Goal: Task Accomplishment & Management: Manage account settings

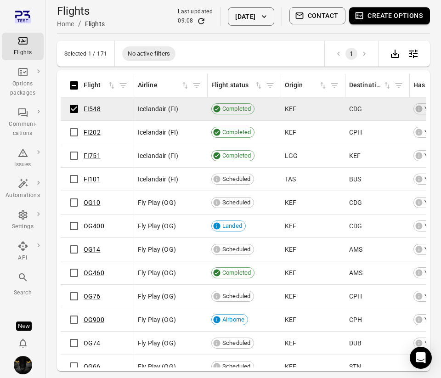
click at [383, 16] on button "Create options" at bounding box center [389, 15] width 81 height 17
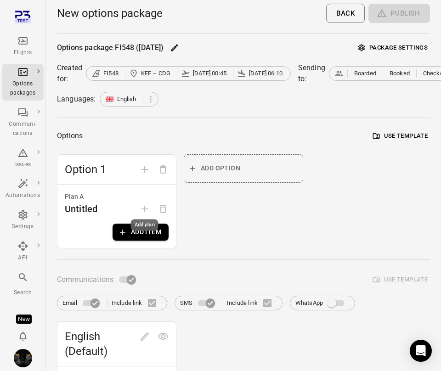
click at [131, 228] on div "Add plan" at bounding box center [145, 224] width 28 height 11
click at [379, 45] on button "Package settings" at bounding box center [393, 48] width 74 height 14
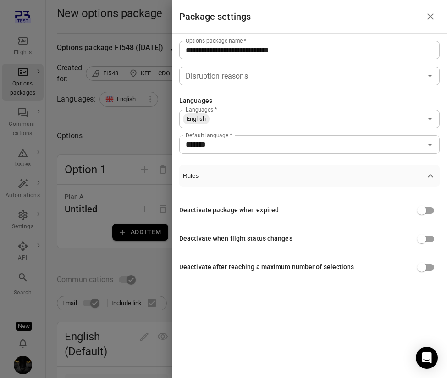
click at [344, 210] on div "Deactivate package when expired" at bounding box center [309, 209] width 261 height 17
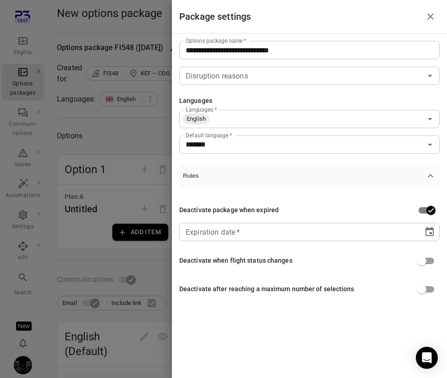
click at [402, 225] on div "** **** **** ** * **" at bounding box center [301, 232] width 231 height 18
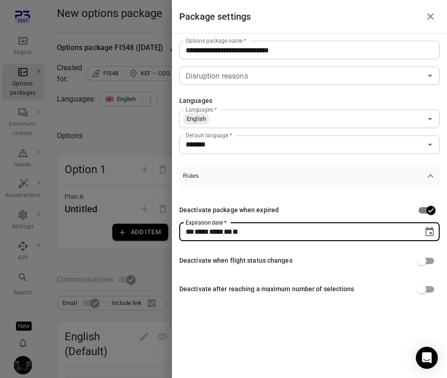
click at [401, 210] on div "Deactivate package when expired" at bounding box center [309, 209] width 261 height 17
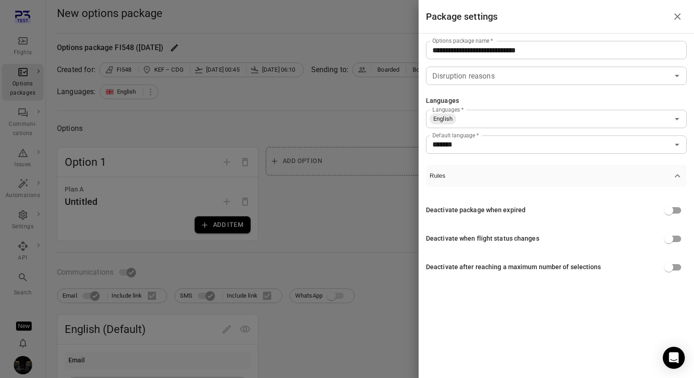
click at [369, 47] on div at bounding box center [347, 189] width 694 height 378
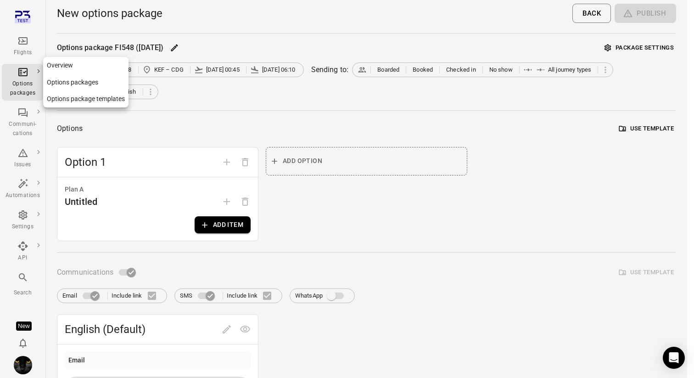
click at [22, 76] on icon "Main navigation" at bounding box center [22, 72] width 11 height 11
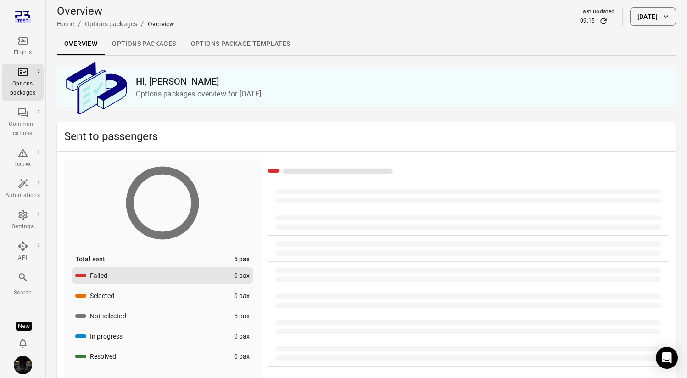
click at [145, 41] on link "Options packages" at bounding box center [144, 44] width 78 height 22
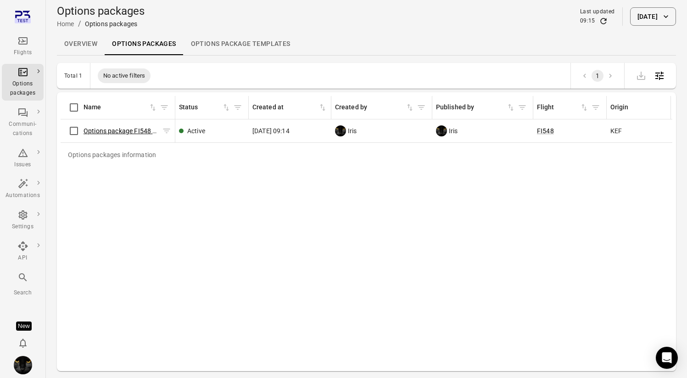
click at [133, 132] on link "Options package FI548 ([DATE])" at bounding box center [130, 130] width 93 height 7
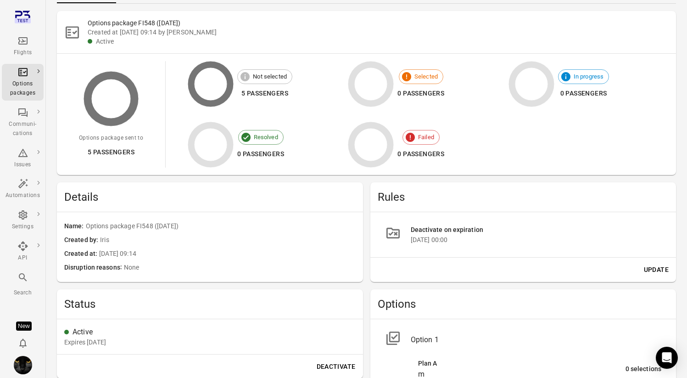
scroll to position [86, 0]
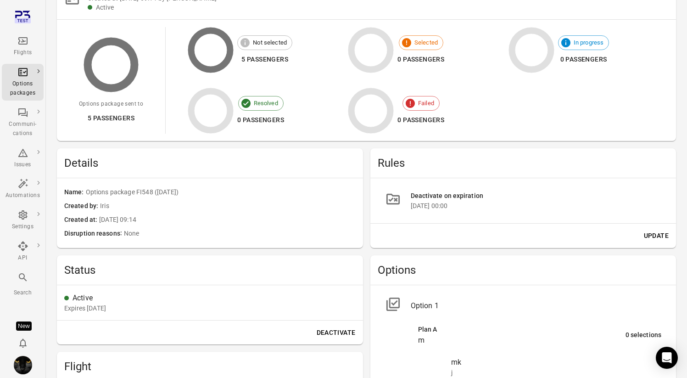
click at [546, 211] on li "Deactivate on expiration 30 Aug 2025 00:00" at bounding box center [523, 200] width 291 height 30
click at [657, 237] on button "Update" at bounding box center [656, 235] width 32 height 17
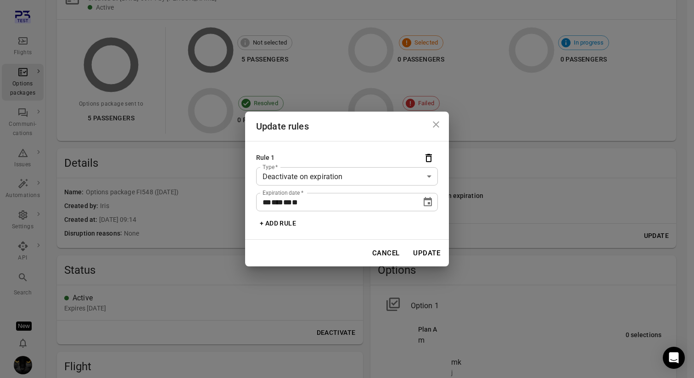
click at [343, 177] on body "**********" at bounding box center [347, 259] width 694 height 691
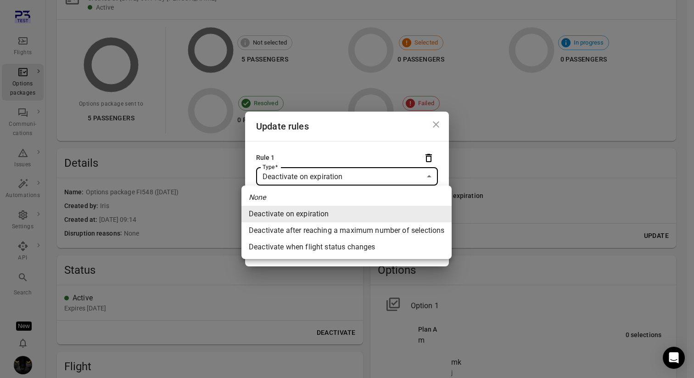
click at [339, 246] on li "Deactivate when flight status changes" at bounding box center [346, 247] width 210 height 17
type input "**********"
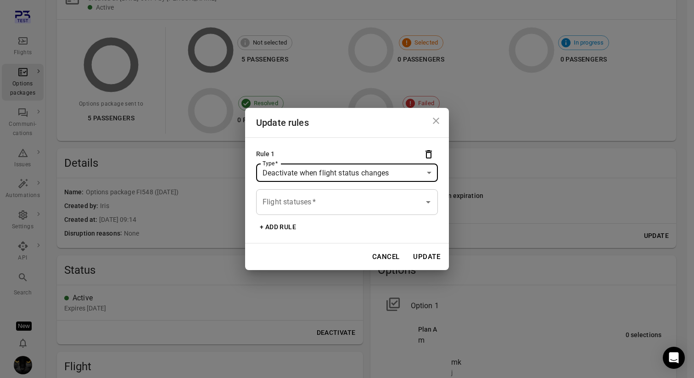
click at [400, 202] on input "Flight statuses   *" at bounding box center [340, 201] width 160 height 17
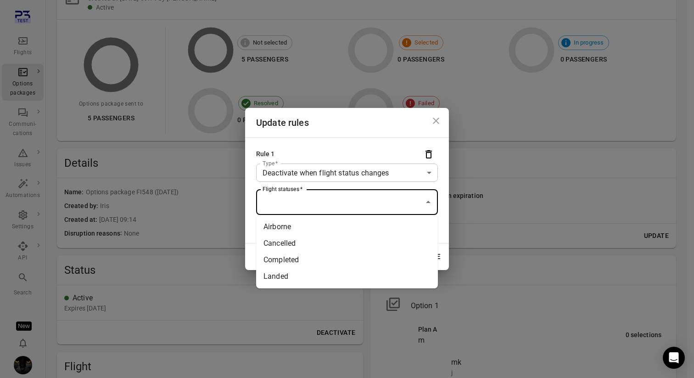
click at [392, 223] on li "Airborne" at bounding box center [347, 226] width 182 height 17
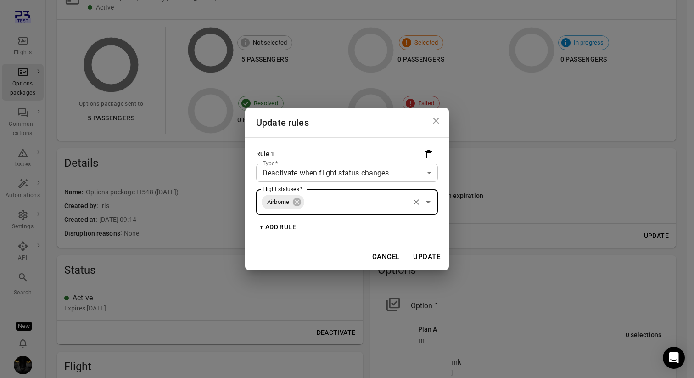
click at [430, 256] on button "Update" at bounding box center [426, 256] width 37 height 19
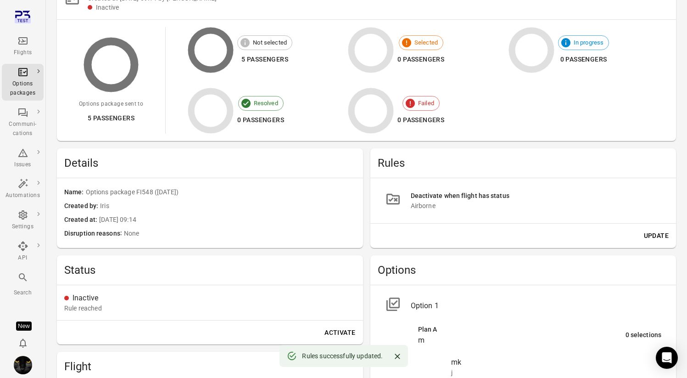
click at [654, 234] on button "Update" at bounding box center [656, 235] width 32 height 17
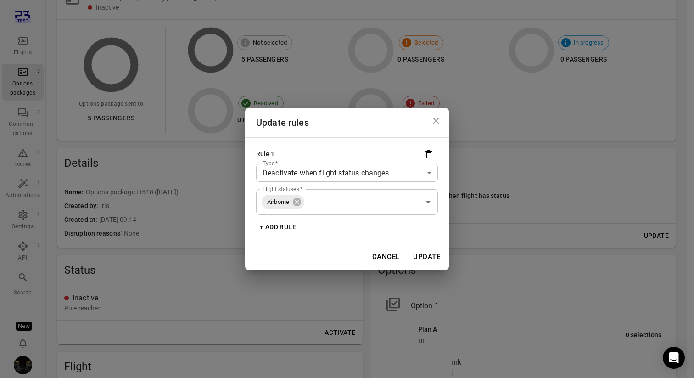
click at [282, 228] on button "+ Add rule" at bounding box center [278, 226] width 44 height 17
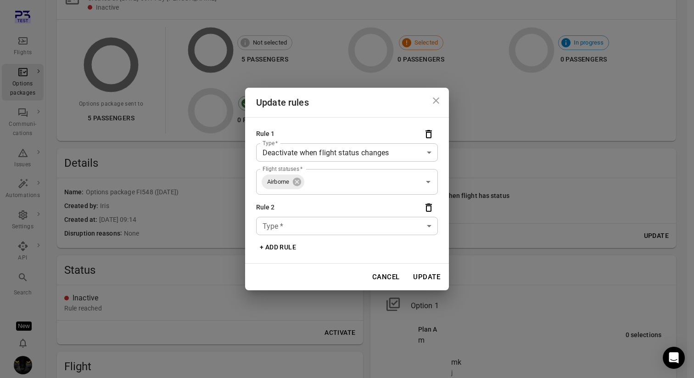
click at [286, 229] on body "Flights Options packages Communi-cations Issues Automations Settings API Search…" at bounding box center [347, 259] width 694 height 691
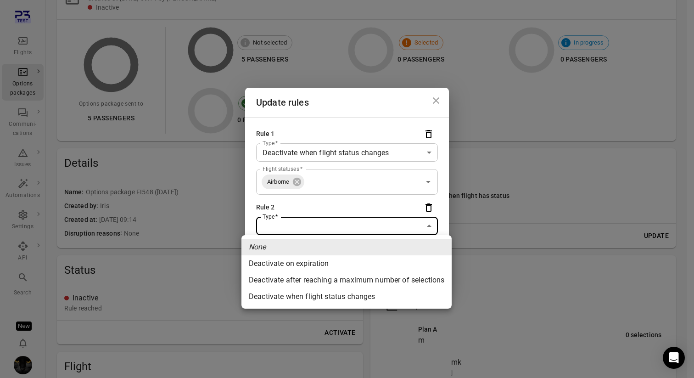
click at [286, 266] on li "Deactivate on expiration" at bounding box center [346, 263] width 210 height 17
type input "**********"
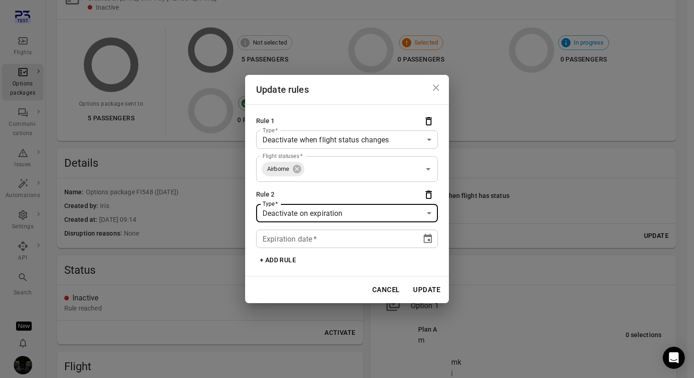
click at [425, 287] on button "Update" at bounding box center [426, 289] width 37 height 19
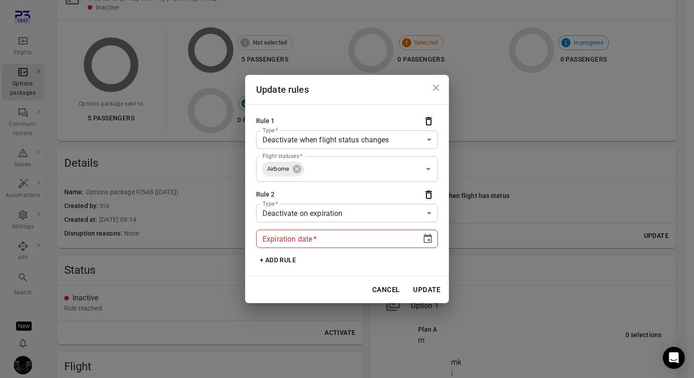
click at [435, 237] on button "Choose date" at bounding box center [428, 238] width 18 height 18
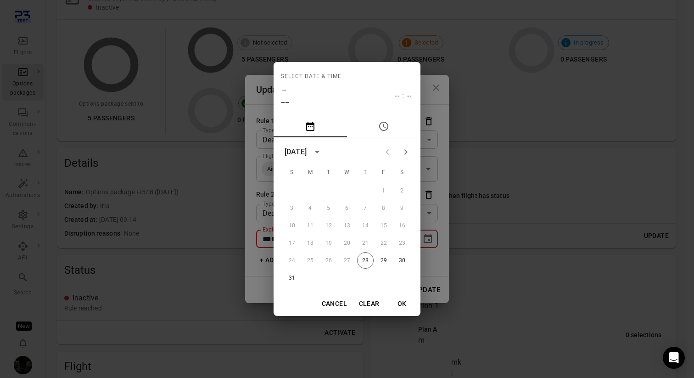
click at [435, 237] on div "Select date & time – –– -- : -- August 2025 S M T W T F S 1 2 3 4 5 6 7 8 9 10 …" at bounding box center [347, 189] width 694 height 378
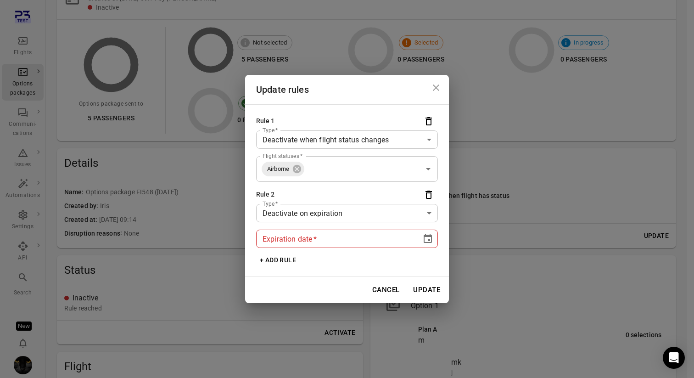
click at [434, 235] on button "Choose date" at bounding box center [428, 238] width 18 height 18
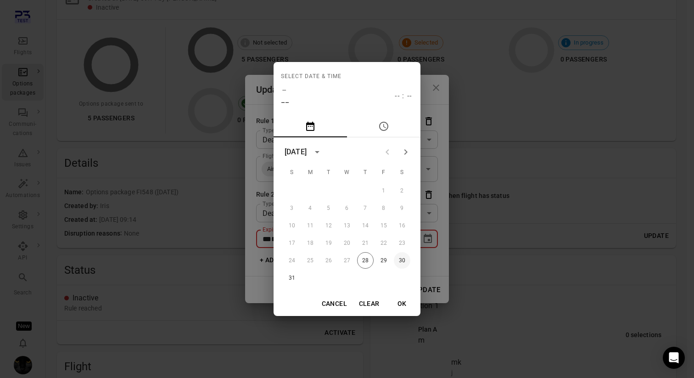
click at [406, 256] on button "30" at bounding box center [402, 260] width 17 height 17
type input "**********"
click at [401, 301] on button "OK" at bounding box center [401, 303] width 29 height 17
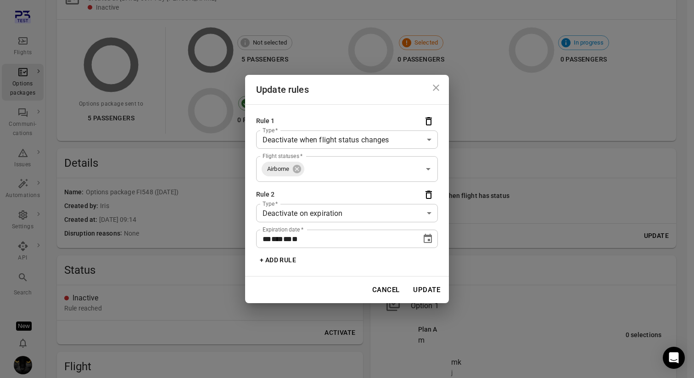
click at [427, 283] on button "Update" at bounding box center [426, 289] width 37 height 19
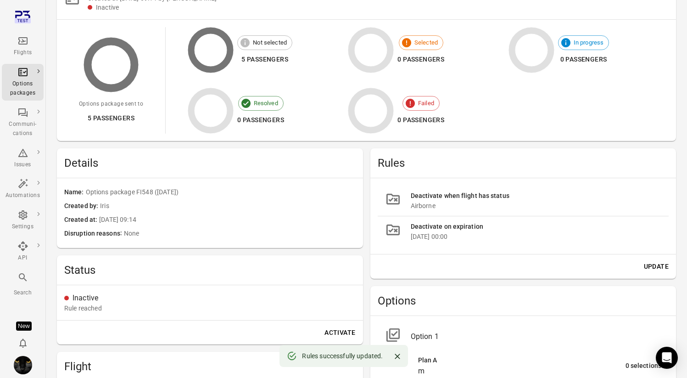
click at [660, 266] on button "Update" at bounding box center [656, 266] width 32 height 17
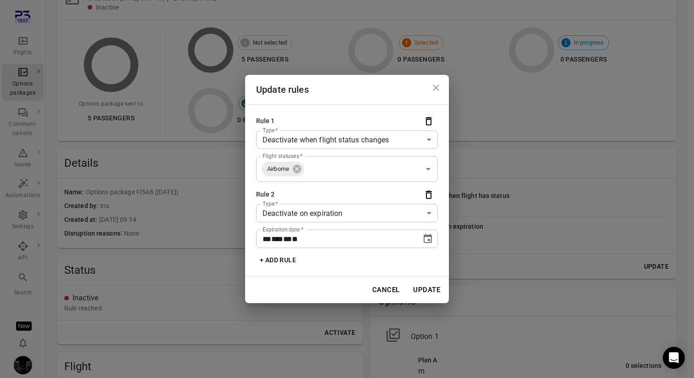
click at [385, 142] on body "Flights Options packages Communi-cations Issues Automations Settings API Search…" at bounding box center [347, 259] width 694 height 691
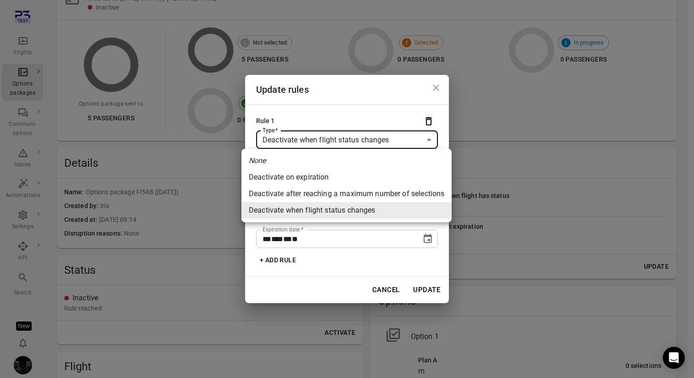
click at [356, 196] on li "Deactivate after reaching a maximum number of selections" at bounding box center [346, 193] width 210 height 17
type input "**********"
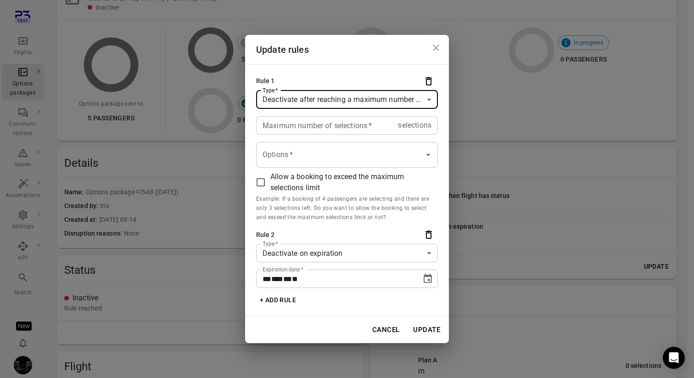
click at [316, 127] on div "Maximum number of selections   * selections Maximum number of selections   *" at bounding box center [347, 125] width 182 height 18
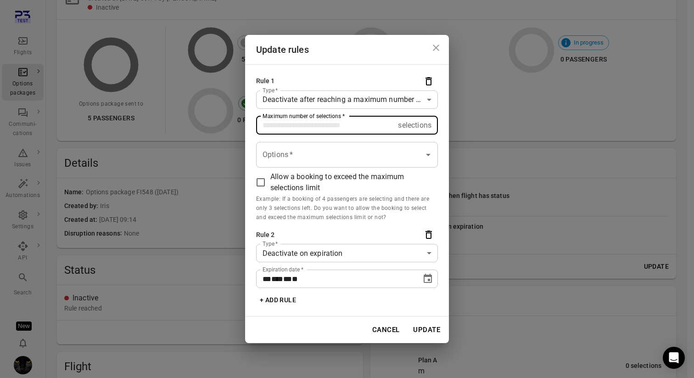
type input "*"
click at [329, 155] on input "Options   *" at bounding box center [340, 154] width 160 height 17
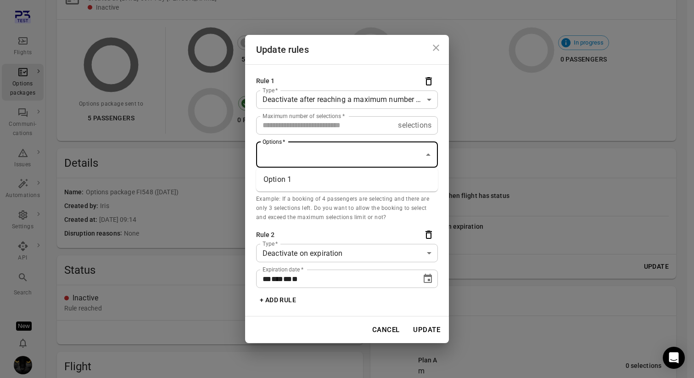
click at [319, 178] on li "Option 1" at bounding box center [347, 179] width 182 height 17
click at [431, 333] on button "Update" at bounding box center [426, 329] width 37 height 19
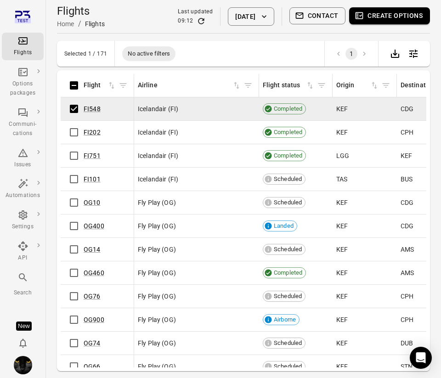
click at [400, 15] on button "Create options" at bounding box center [389, 15] width 81 height 17
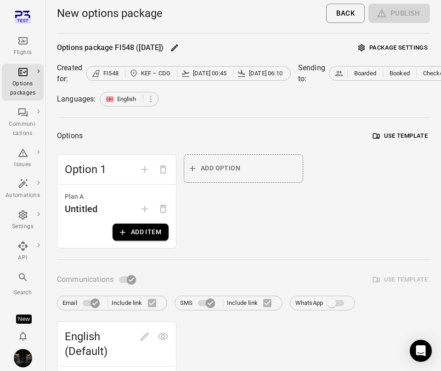
click at [408, 48] on button "Package settings" at bounding box center [393, 48] width 74 height 14
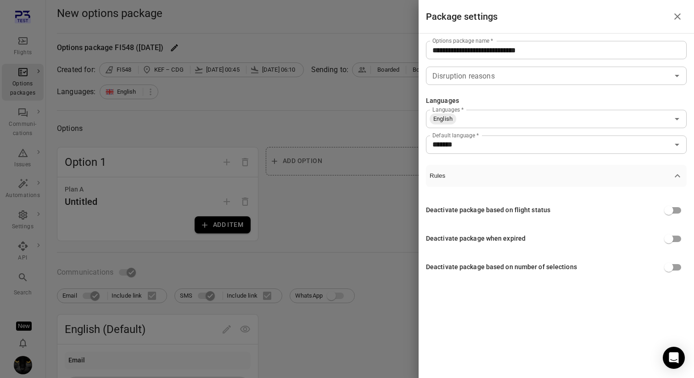
click at [283, 97] on div at bounding box center [347, 189] width 694 height 378
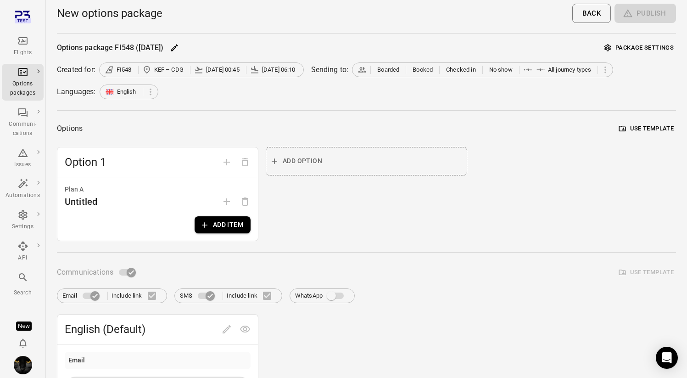
click at [232, 219] on button "Add item" at bounding box center [223, 224] width 56 height 17
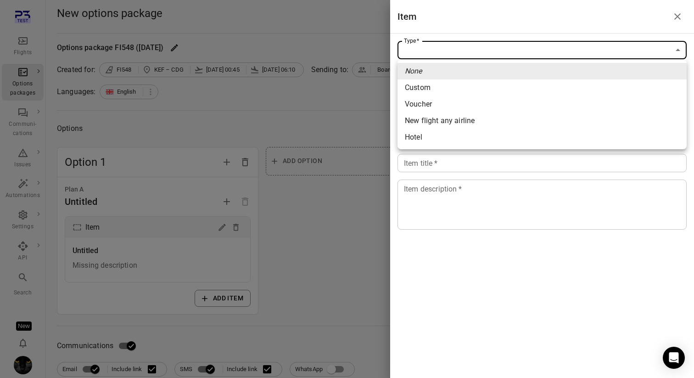
click at [440, 89] on span "Custom" at bounding box center [542, 87] width 274 height 11
type input "******"
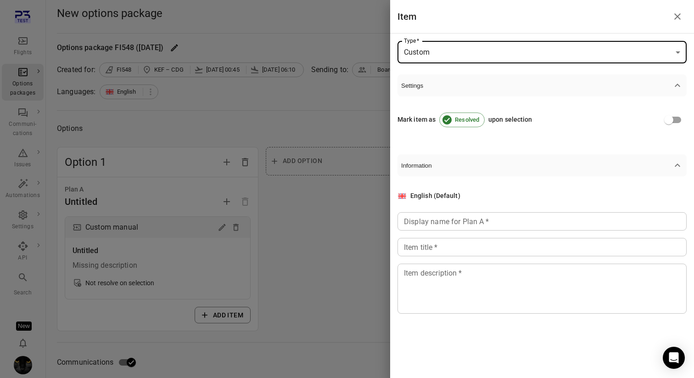
click at [440, 218] on div "Display name for Plan A   * Display name for Plan A   *" at bounding box center [541, 221] width 289 height 18
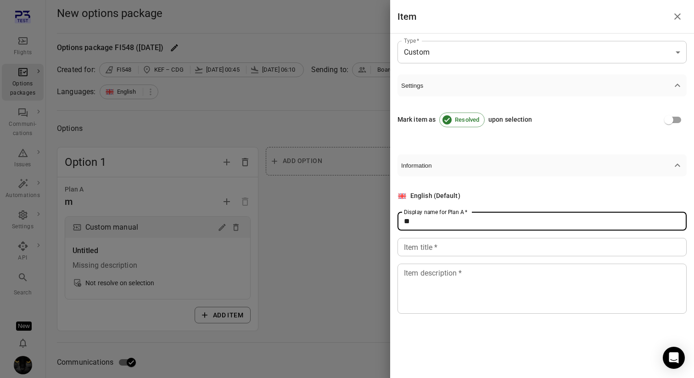
type input "*"
click at [435, 253] on input "Item title   *" at bounding box center [541, 247] width 289 height 18
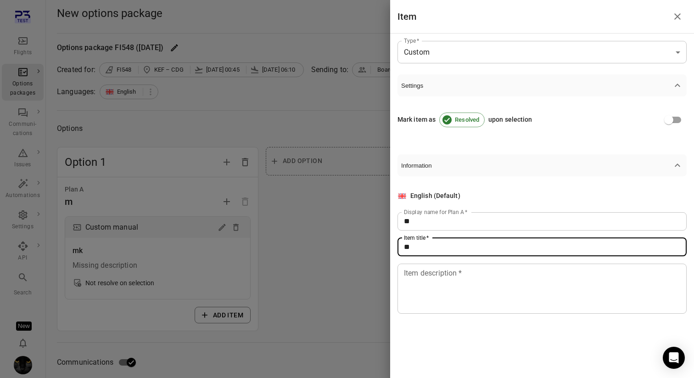
type input "**"
click at [429, 277] on textarea "Item description   *" at bounding box center [542, 288] width 276 height 42
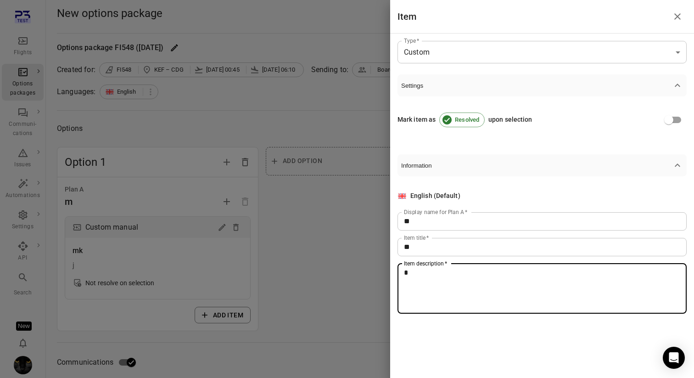
type textarea "*"
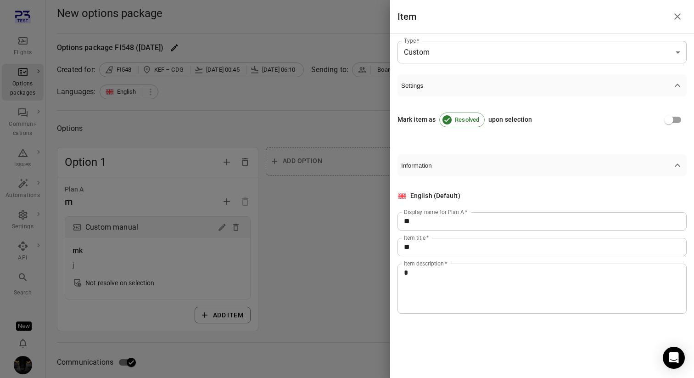
click at [343, 309] on div at bounding box center [347, 189] width 694 height 378
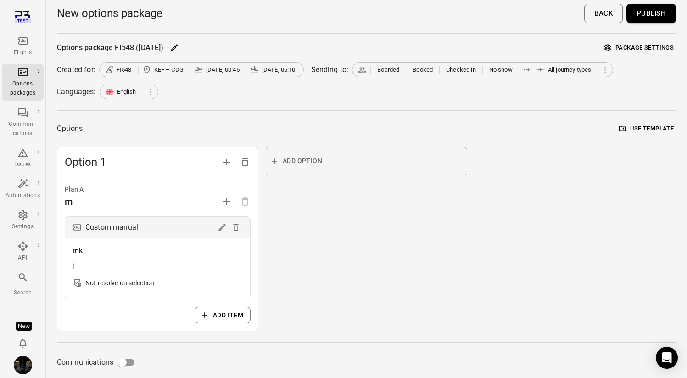
click at [440, 51] on button "Package settings" at bounding box center [639, 48] width 74 height 14
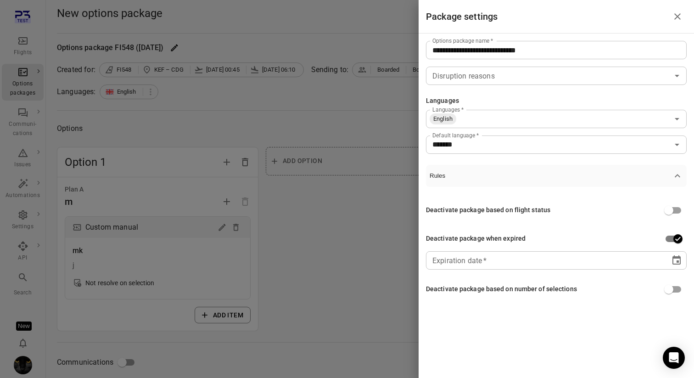
click at [440, 260] on div "** **** **** ** * **" at bounding box center [547, 260] width 231 height 18
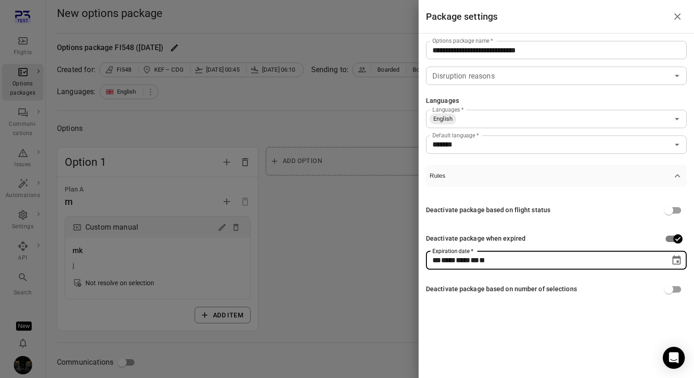
click at [440, 258] on icon "Choose date" at bounding box center [676, 259] width 8 height 9
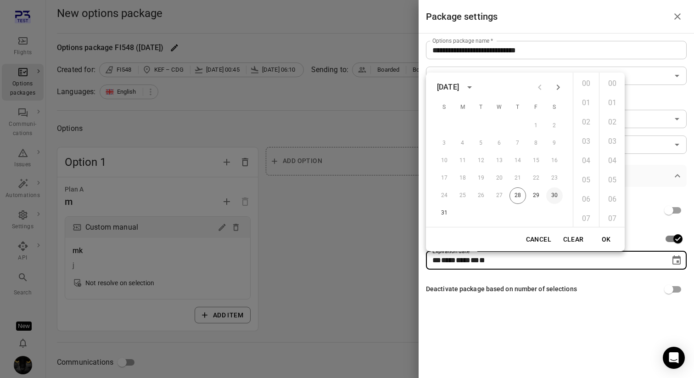
click at [440, 196] on button "30" at bounding box center [554, 195] width 17 height 17
type input "**********"
click at [440, 238] on button "OK" at bounding box center [606, 239] width 29 height 17
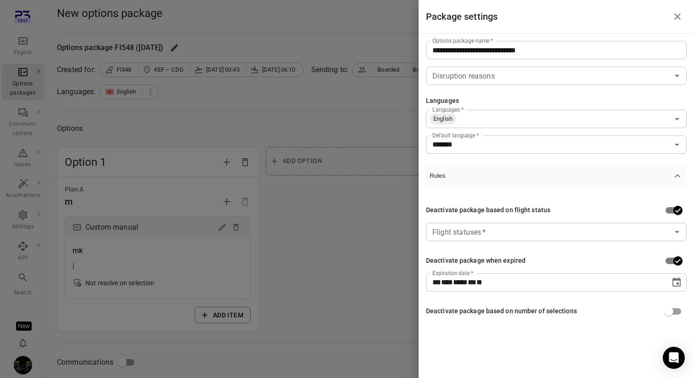
click at [440, 230] on input "Flight statuses   *" at bounding box center [549, 231] width 240 height 13
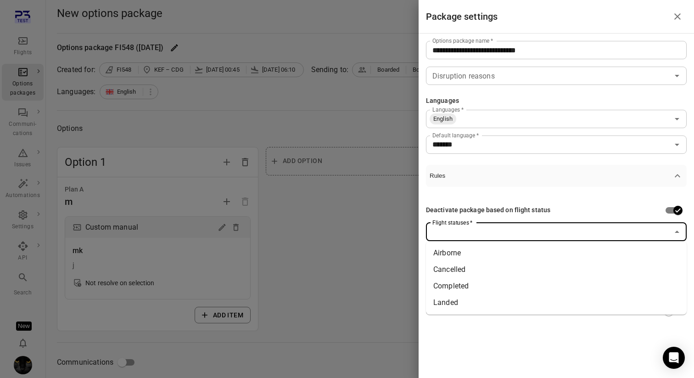
click at [440, 230] on input "Flight statuses   *" at bounding box center [549, 231] width 240 height 13
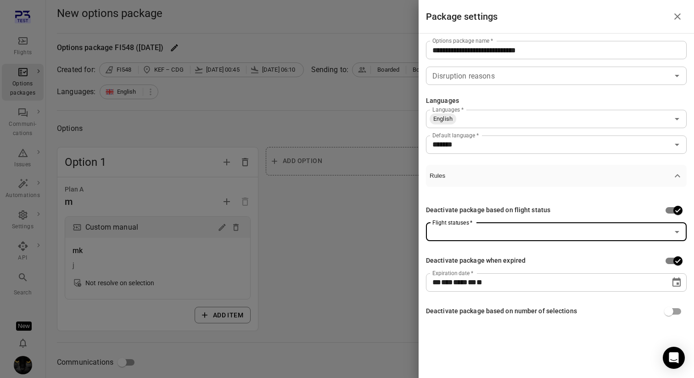
click at [440, 194] on div "**********" at bounding box center [556, 261] width 261 height 148
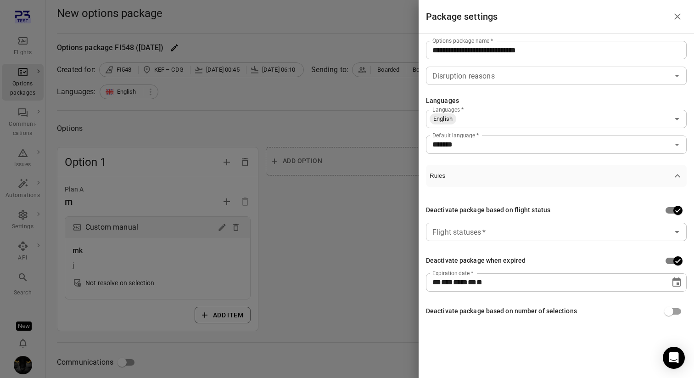
click at [358, 226] on div at bounding box center [347, 189] width 694 height 378
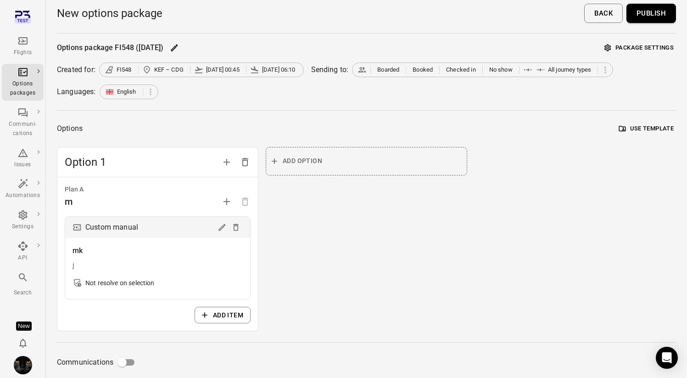
click at [440, 18] on button "Publish" at bounding box center [651, 13] width 50 height 19
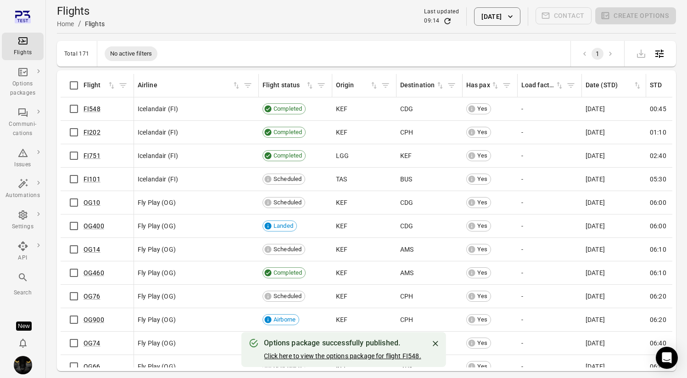
click at [321, 355] on link "Click here to view the options package for flight FI548." at bounding box center [342, 355] width 157 height 7
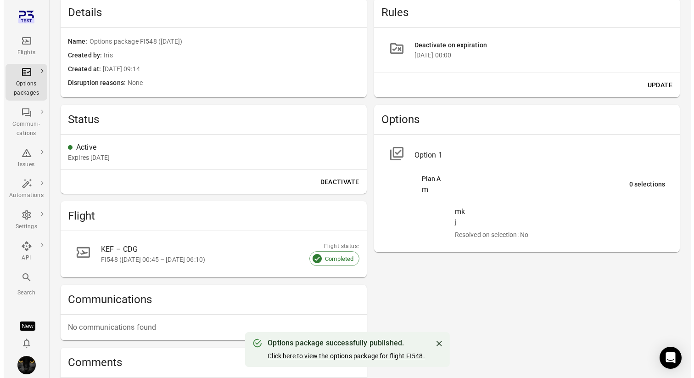
scroll to position [231, 0]
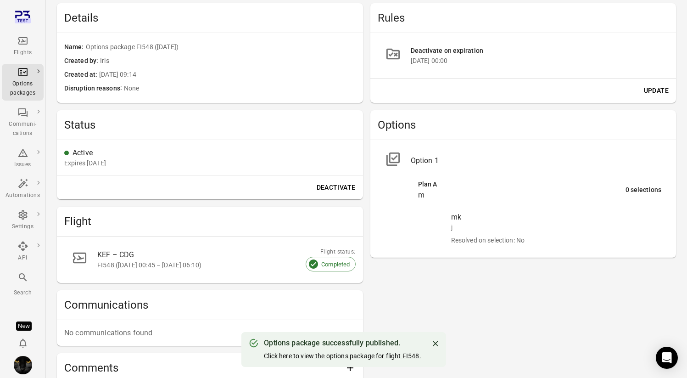
click at [440, 94] on button "Update" at bounding box center [656, 90] width 32 height 17
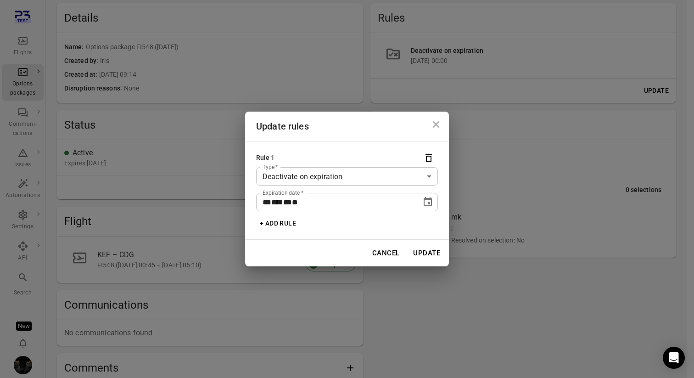
click at [341, 175] on body "**********" at bounding box center [347, 114] width 694 height 691
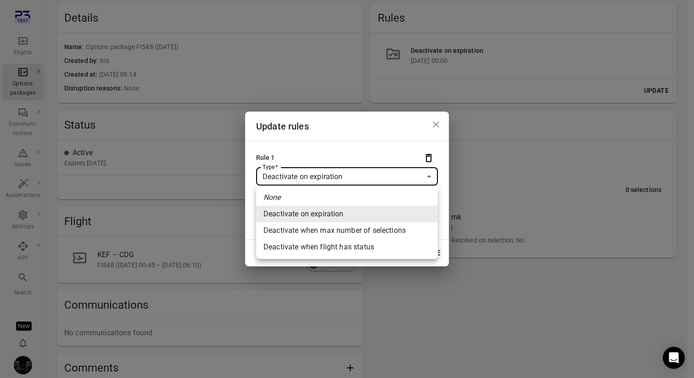
click at [390, 234] on li "Deactivate when max number of selections" at bounding box center [347, 230] width 182 height 17
type input "**********"
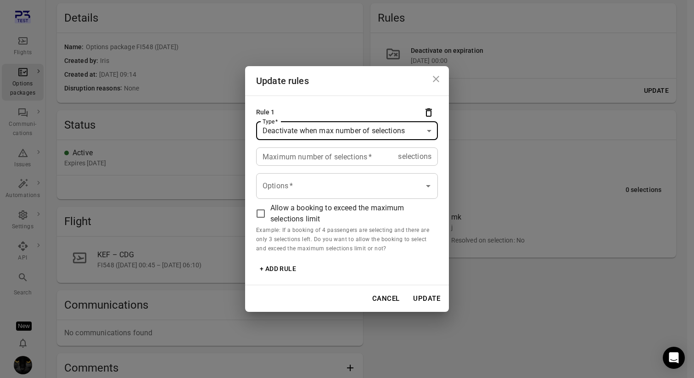
click at [354, 128] on body "Flights Options packages Communi-cations Issues Automations Settings API Search…" at bounding box center [347, 114] width 694 height 691
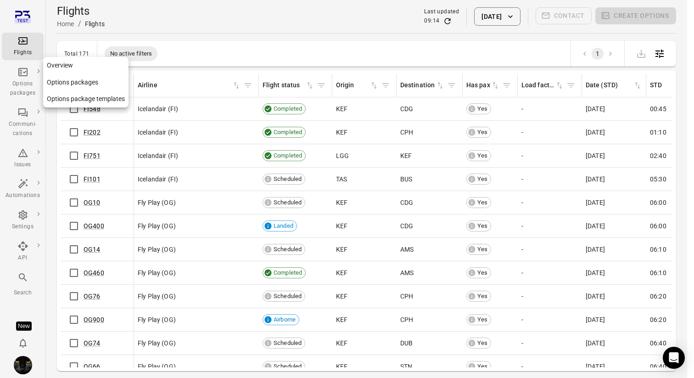
click at [6, 64] on link "Options packages" at bounding box center [23, 82] width 42 height 37
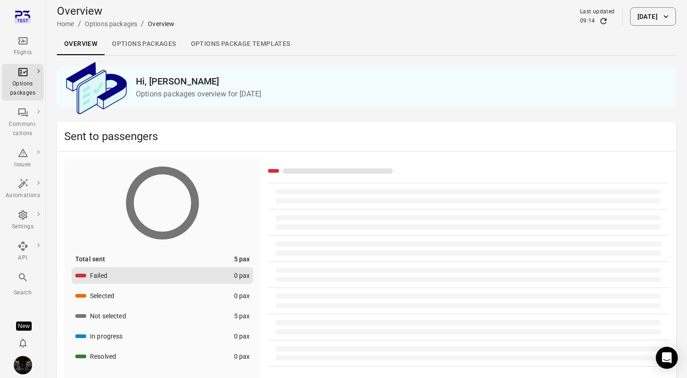
click at [16, 75] on div "Options packages" at bounding box center [23, 82] width 34 height 31
click at [149, 38] on link "Options packages" at bounding box center [144, 44] width 78 height 22
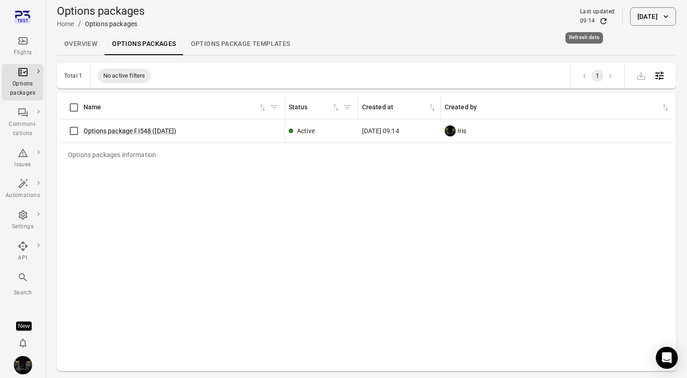
click at [599, 19] on icon "Refresh data" at bounding box center [603, 21] width 9 height 9
click at [109, 130] on link "Options package FI548 ([DATE])" at bounding box center [130, 130] width 93 height 7
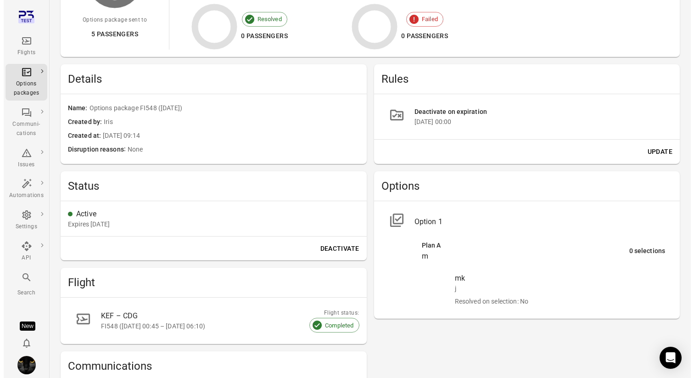
scroll to position [181, 0]
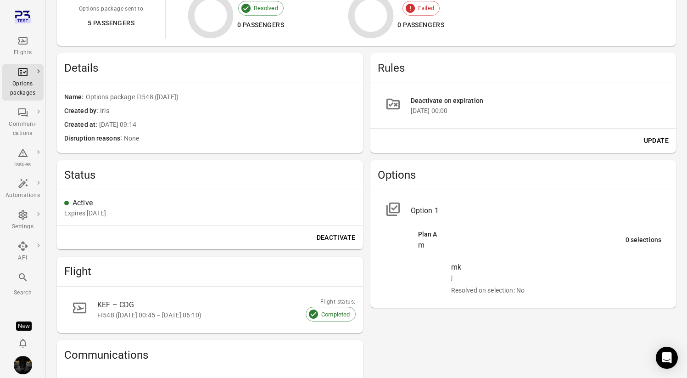
click at [647, 140] on button "Update" at bounding box center [656, 140] width 32 height 17
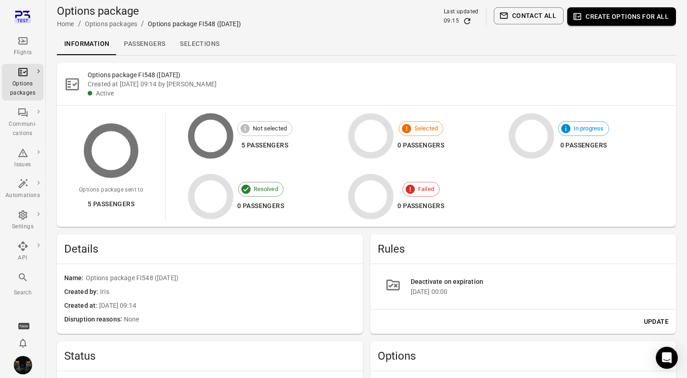
click at [23, 48] on div "Flights" at bounding box center [23, 46] width 34 height 22
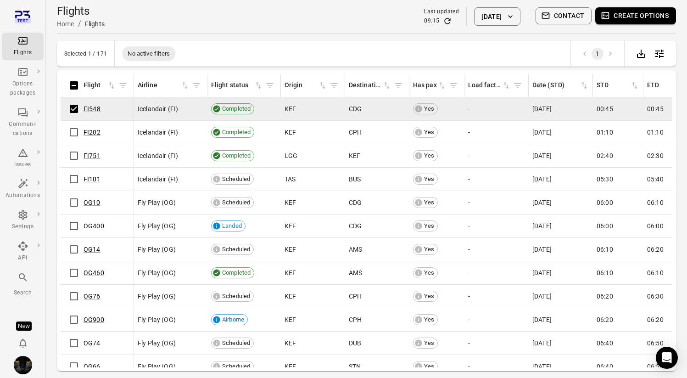
click at [638, 11] on button "Create options" at bounding box center [635, 15] width 81 height 17
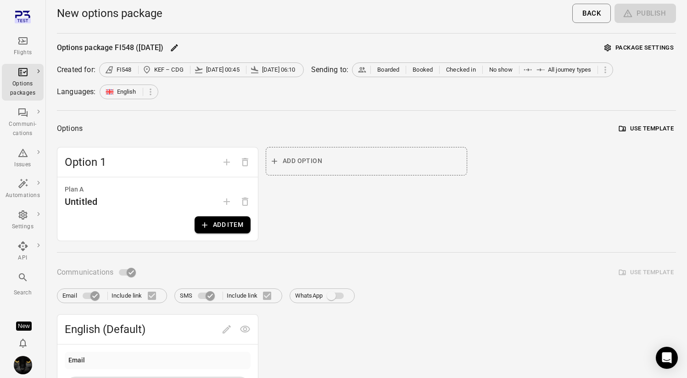
click at [213, 222] on button "Add item" at bounding box center [223, 224] width 56 height 17
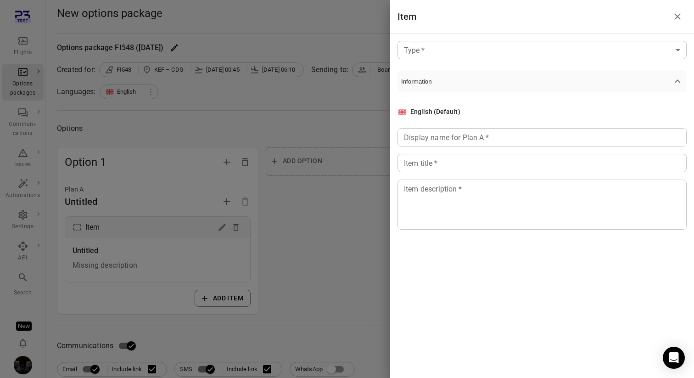
click at [258, 194] on div at bounding box center [347, 189] width 694 height 378
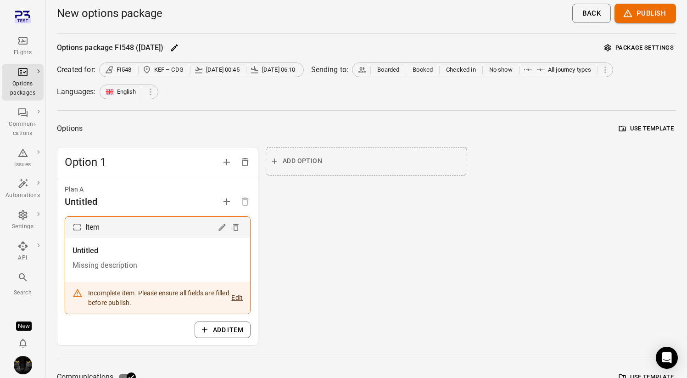
click at [656, 53] on button "Package settings" at bounding box center [639, 48] width 74 height 14
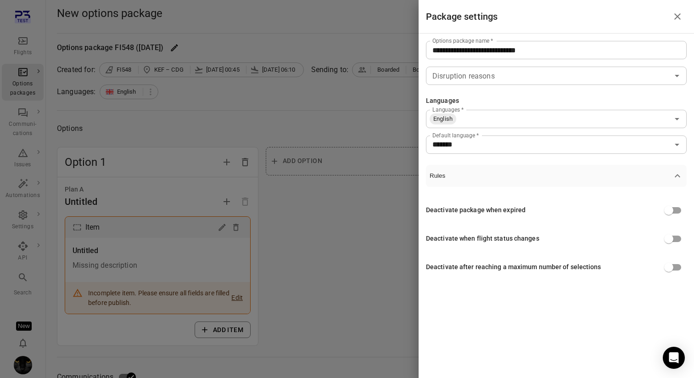
click at [389, 134] on div at bounding box center [347, 189] width 694 height 378
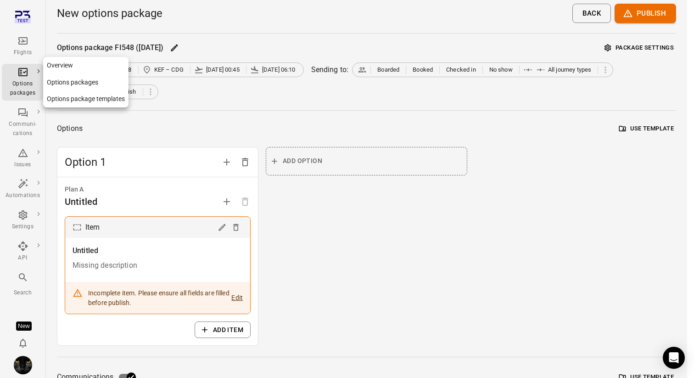
click at [29, 80] on div "Options packages" at bounding box center [23, 88] width 34 height 18
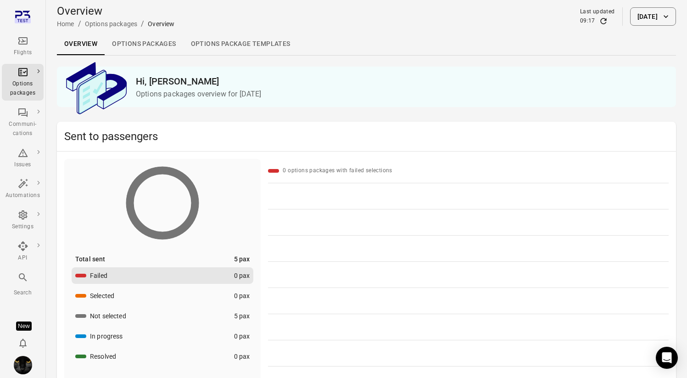
click at [152, 41] on link "Options packages" at bounding box center [144, 44] width 78 height 22
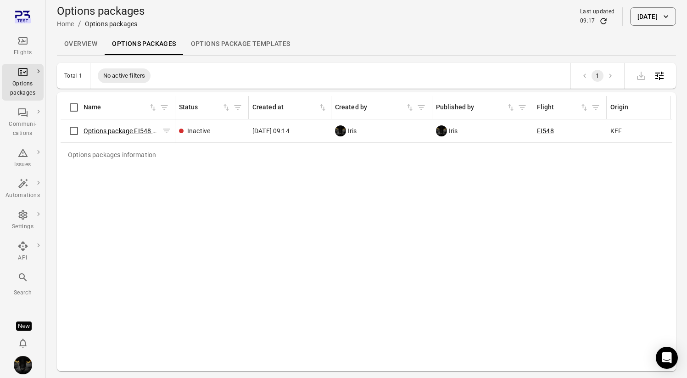
click at [124, 129] on link "Options package FI548 ([DATE])" at bounding box center [130, 130] width 93 height 7
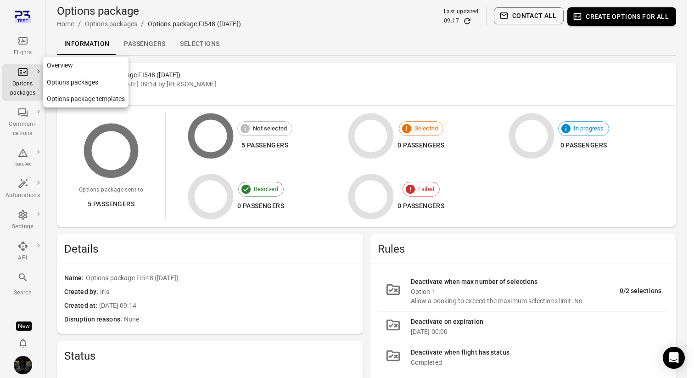
click at [29, 84] on div "Options packages" at bounding box center [23, 88] width 34 height 18
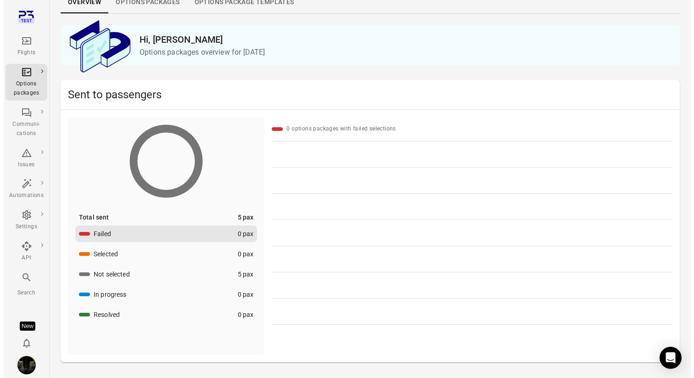
scroll to position [63, 0]
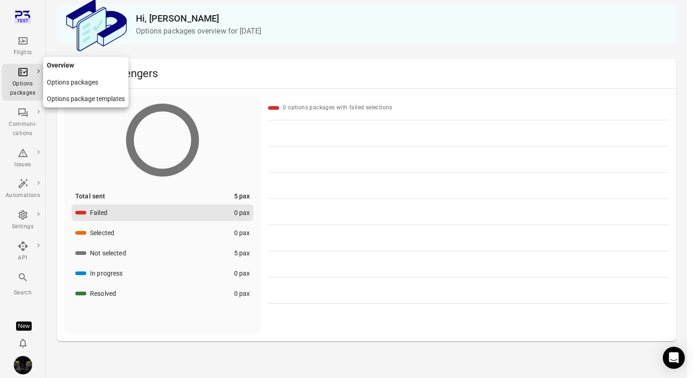
click at [22, 87] on div "Options packages" at bounding box center [23, 88] width 34 height 18
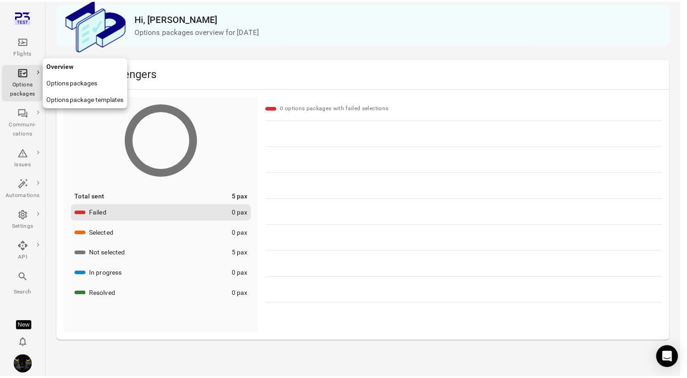
scroll to position [0, 0]
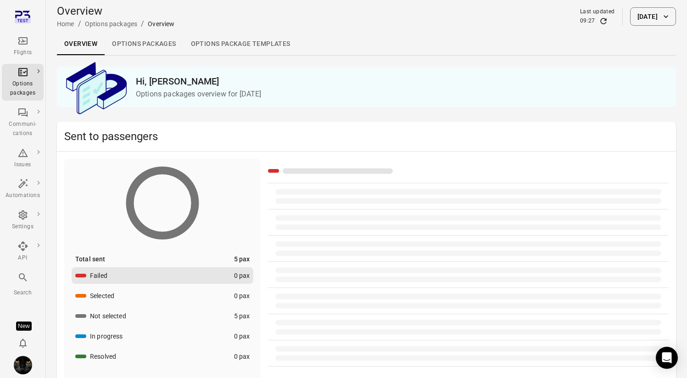
click at [22, 87] on div "Options packages" at bounding box center [23, 88] width 34 height 18
click at [134, 48] on link "Options packages" at bounding box center [144, 44] width 78 height 22
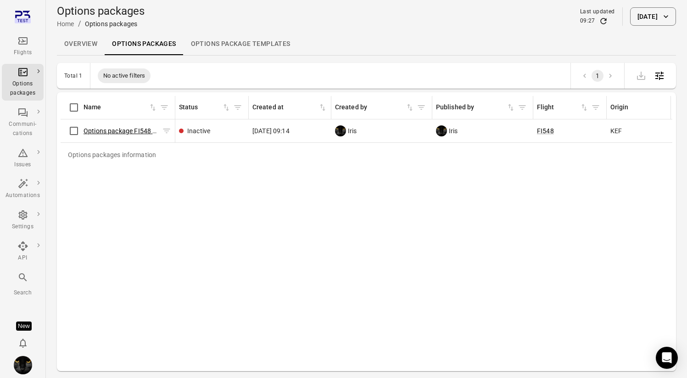
click at [117, 128] on link "Options package FI548 ([DATE])" at bounding box center [130, 130] width 93 height 7
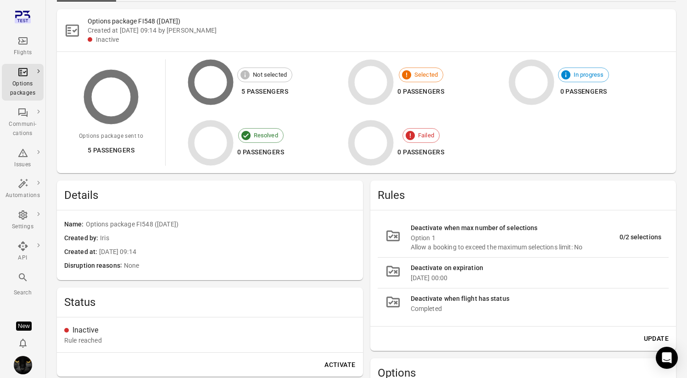
scroll to position [89, 0]
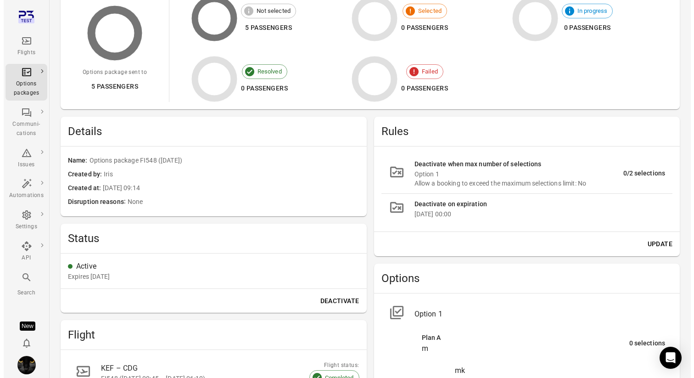
scroll to position [205, 0]
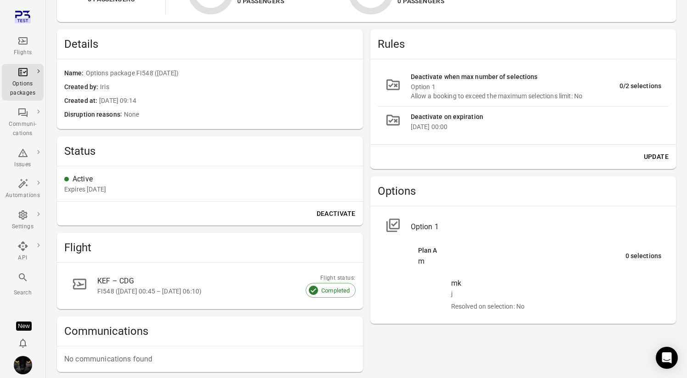
click at [660, 156] on button "Update" at bounding box center [656, 156] width 32 height 17
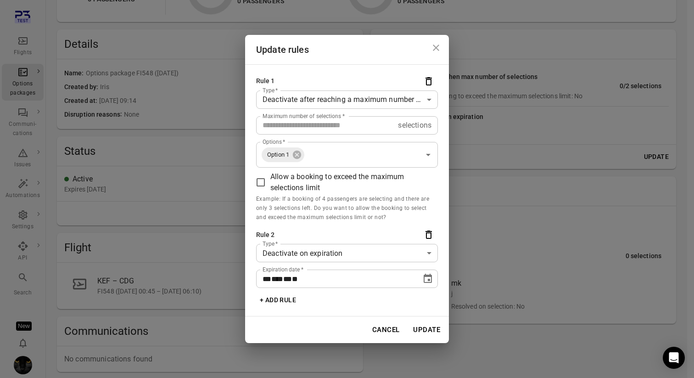
click at [276, 300] on button "+ Add rule" at bounding box center [278, 299] width 44 height 17
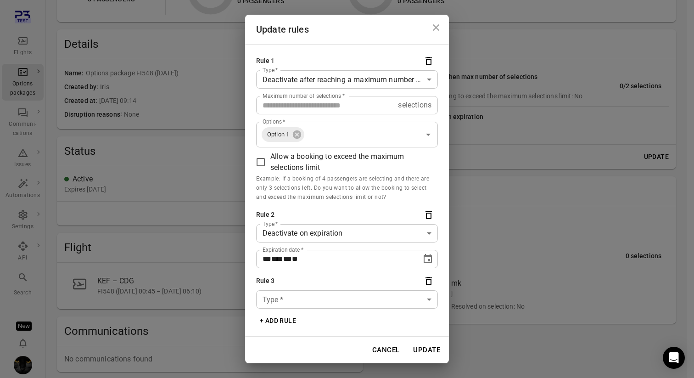
click at [283, 299] on body "Flights Options packages Communi-cations Issues Automations Settings API Search…" at bounding box center [347, 140] width 694 height 691
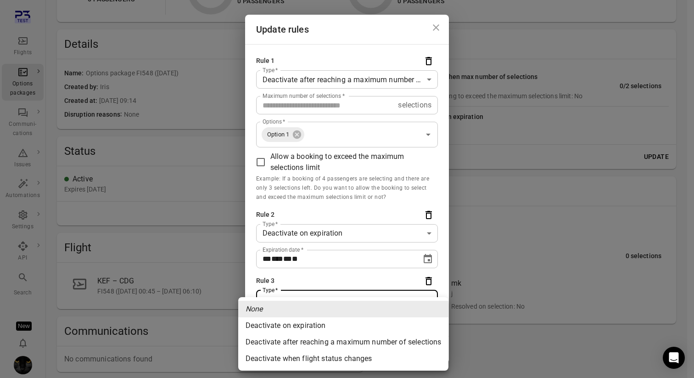
click at [283, 355] on li "Deactivate when flight status changes" at bounding box center [343, 358] width 210 height 17
type input "**********"
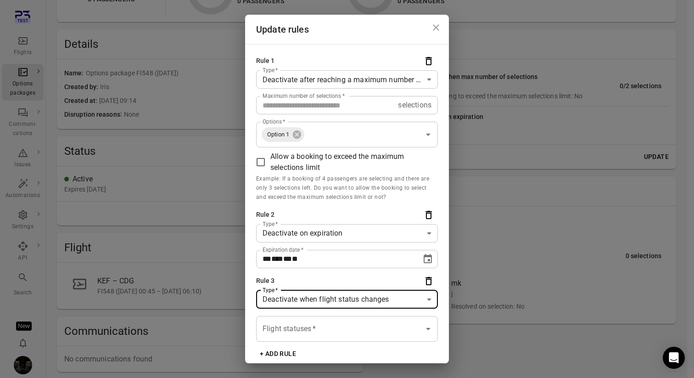
click at [369, 316] on div "Flight statuses   *" at bounding box center [347, 329] width 182 height 26
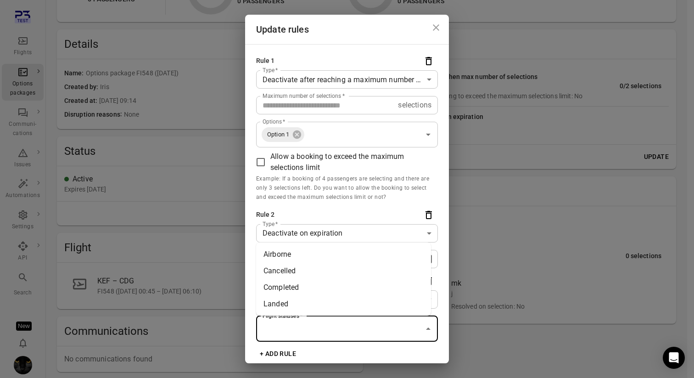
click at [352, 283] on li "Completed" at bounding box center [343, 287] width 175 height 17
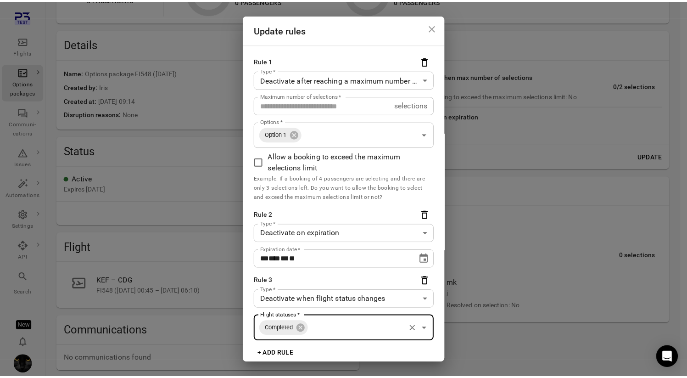
scroll to position [33, 0]
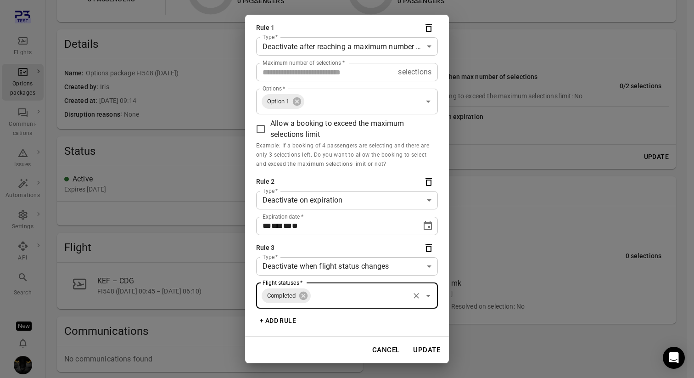
click at [417, 349] on button "Update" at bounding box center [426, 349] width 37 height 19
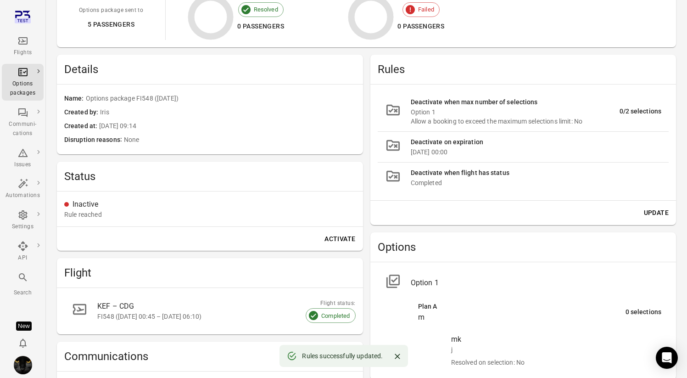
scroll to position [173, 0]
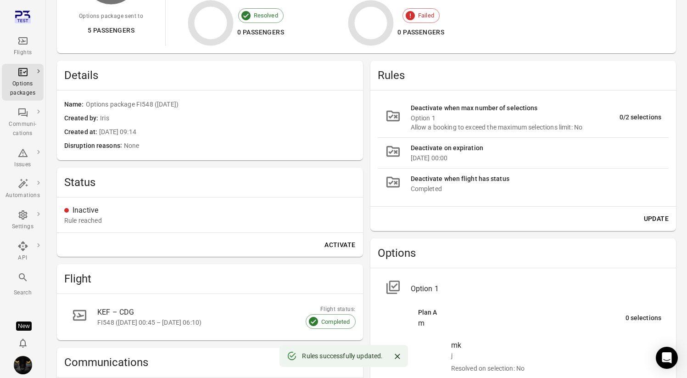
click at [503, 190] on div "Completed" at bounding box center [536, 188] width 251 height 9
click at [472, 182] on div "Deactivate when flight has status" at bounding box center [536, 179] width 251 height 10
click at [27, 42] on icon "Main navigation" at bounding box center [22, 40] width 11 height 11
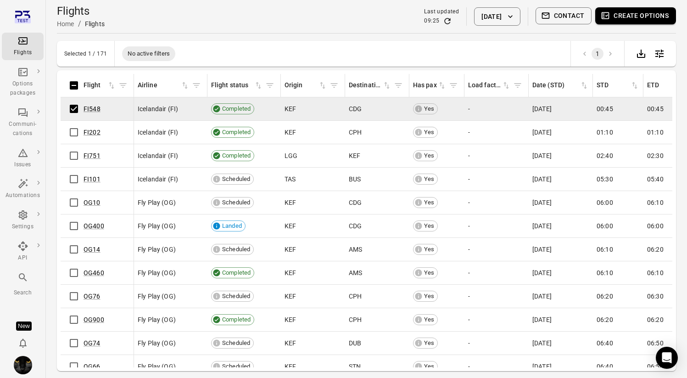
click at [649, 17] on button "Create options" at bounding box center [635, 15] width 81 height 17
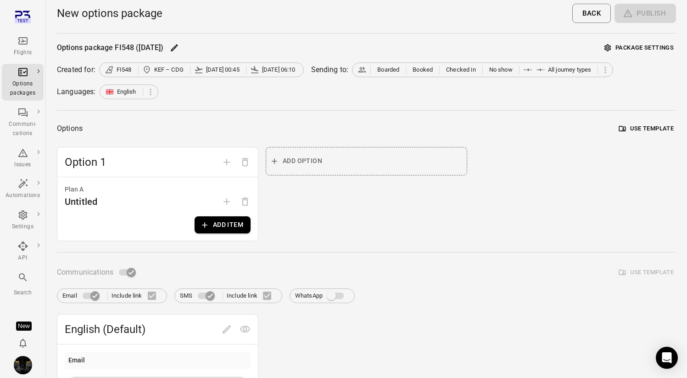
click at [659, 50] on button "Package settings" at bounding box center [639, 48] width 74 height 14
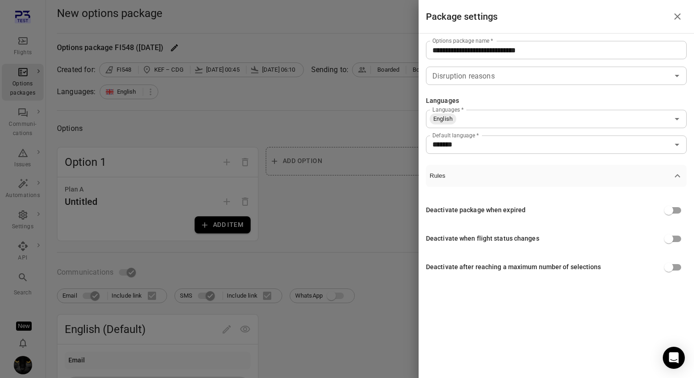
click at [511, 237] on div "Deactivate when flight status changes" at bounding box center [482, 239] width 113 height 10
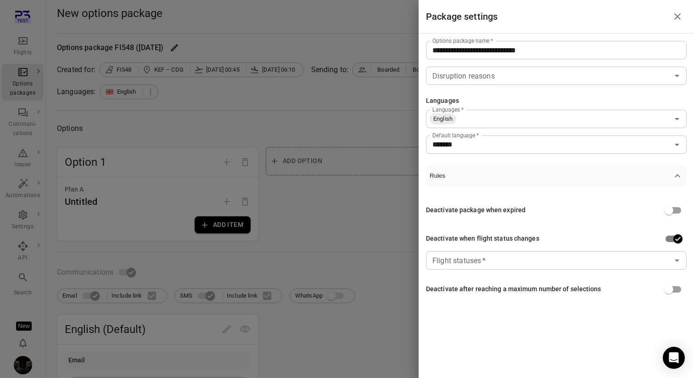
click at [641, 266] on input "Flight statuses   *" at bounding box center [549, 260] width 240 height 13
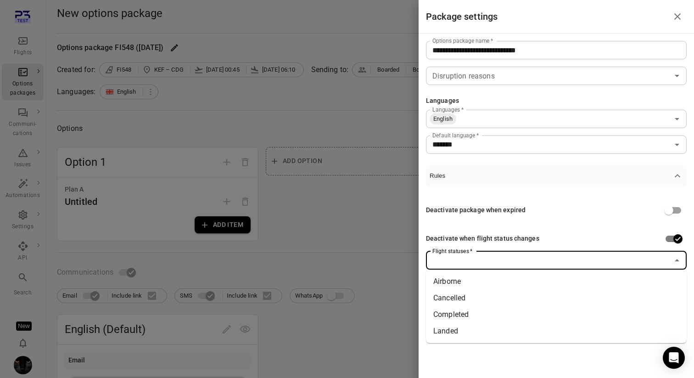
click at [636, 290] on li "Cancelled" at bounding box center [556, 298] width 261 height 17
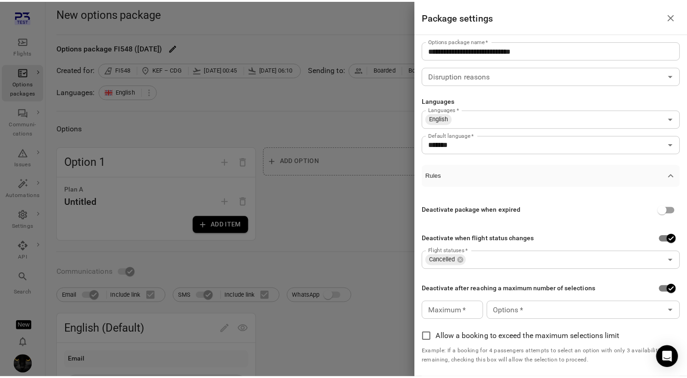
scroll to position [11, 0]
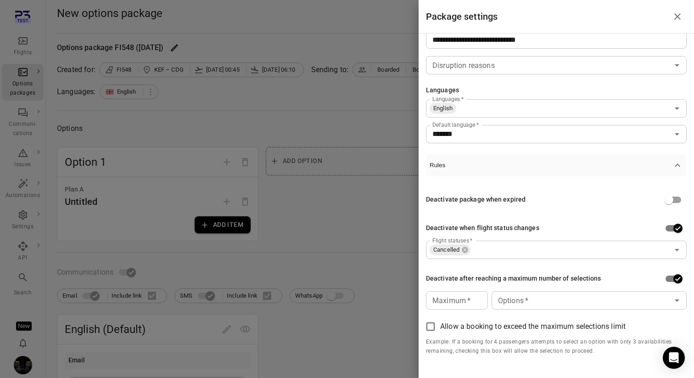
click at [459, 307] on input "Maximum   *" at bounding box center [457, 300] width 62 height 18
type input "*"
click at [477, 296] on input "*" at bounding box center [457, 300] width 62 height 18
click at [472, 271] on div "Deactivate after reaching a maximum number of selections" at bounding box center [556, 278] width 261 height 17
click at [372, 230] on div at bounding box center [347, 189] width 694 height 378
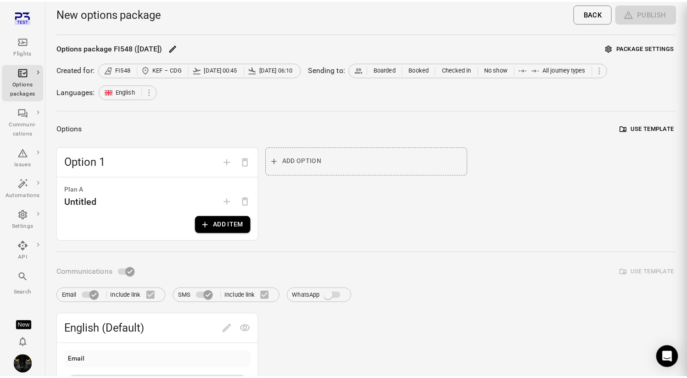
scroll to position [0, 0]
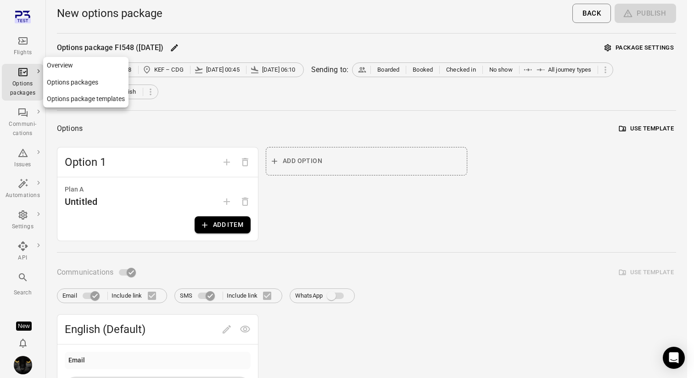
click at [25, 71] on icon "Main navigation" at bounding box center [23, 72] width 6 height 5
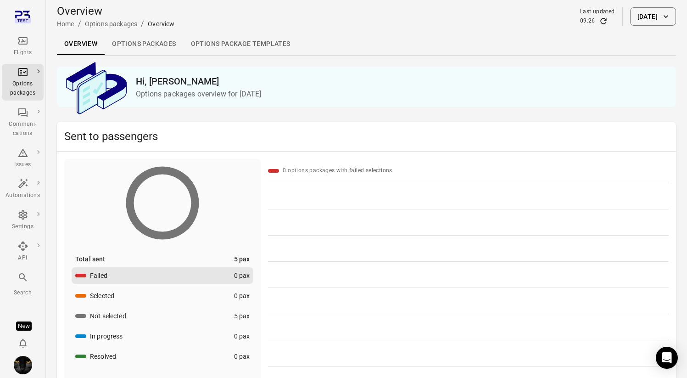
click at [160, 49] on link "Options packages" at bounding box center [144, 44] width 78 height 22
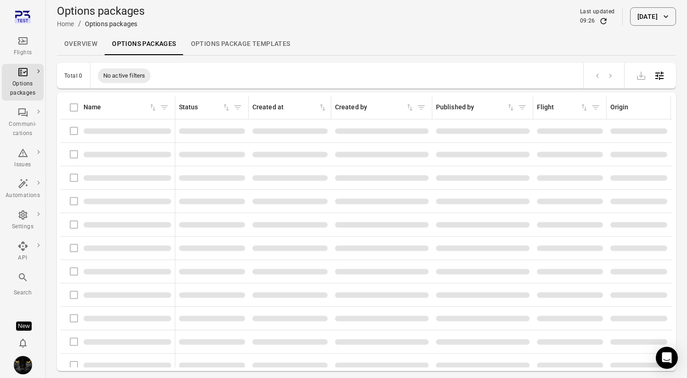
click at [160, 49] on link "Options packages" at bounding box center [144, 44] width 78 height 22
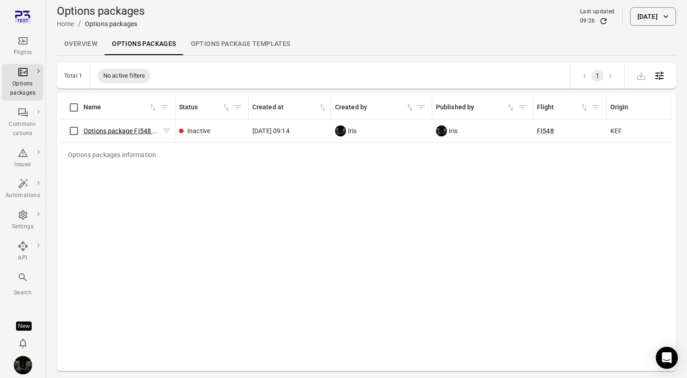
click at [118, 129] on link "Options package FI548 ([DATE])" at bounding box center [130, 130] width 93 height 7
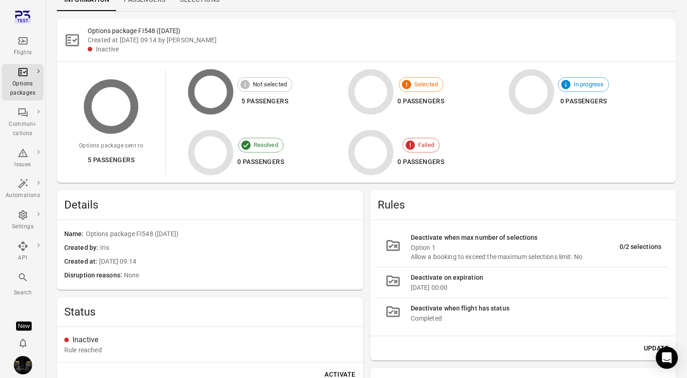
scroll to position [43, 0]
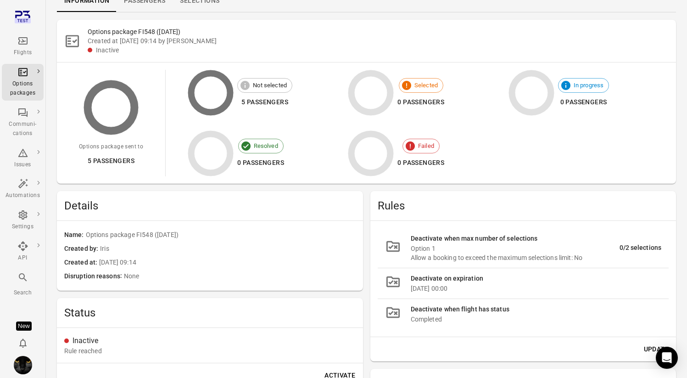
click at [624, 240] on li "Deactivate when max number of selections Option 1 Allow a booking to exceed the…" at bounding box center [523, 247] width 291 height 39
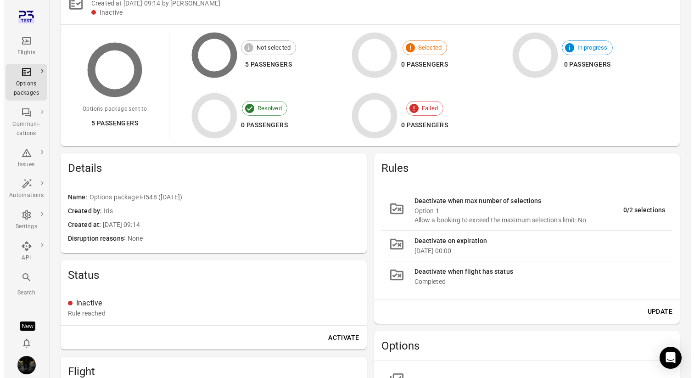
scroll to position [84, 0]
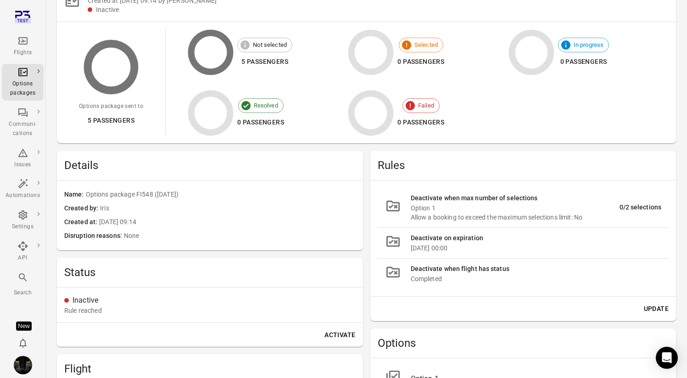
click at [653, 306] on button "Update" at bounding box center [656, 308] width 32 height 17
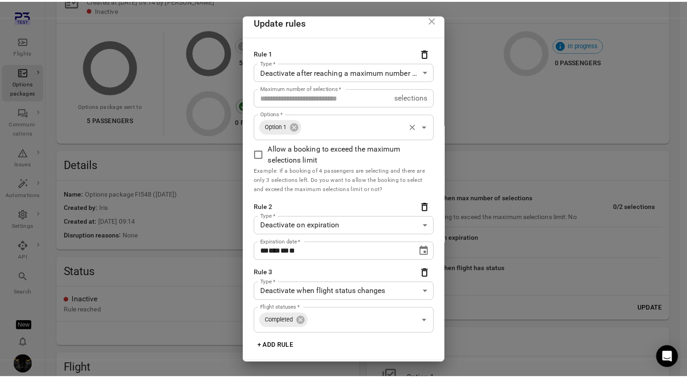
scroll to position [0, 0]
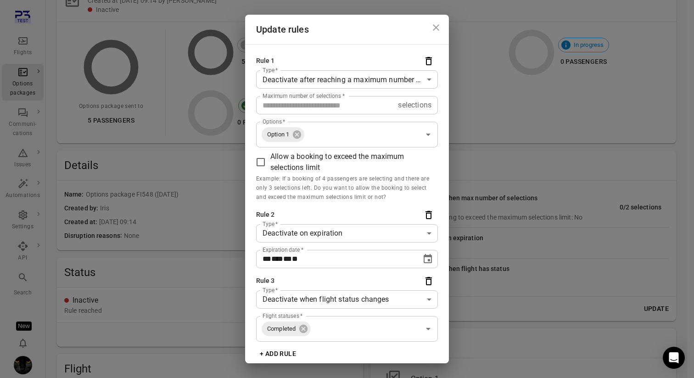
click at [339, 82] on body "Flights Options packages Communi-cations Issues Automations Settings API Search…" at bounding box center [347, 261] width 694 height 691
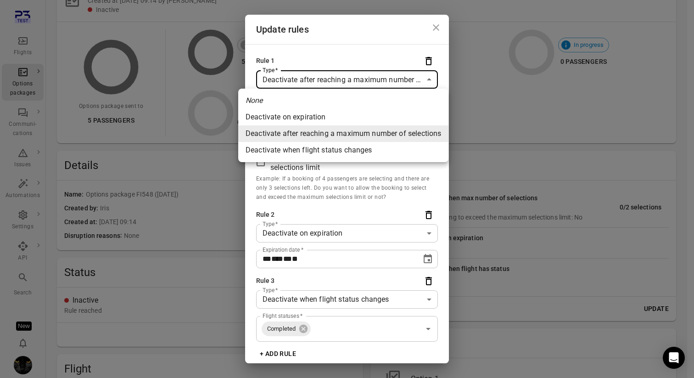
click at [339, 82] on div at bounding box center [347, 189] width 694 height 378
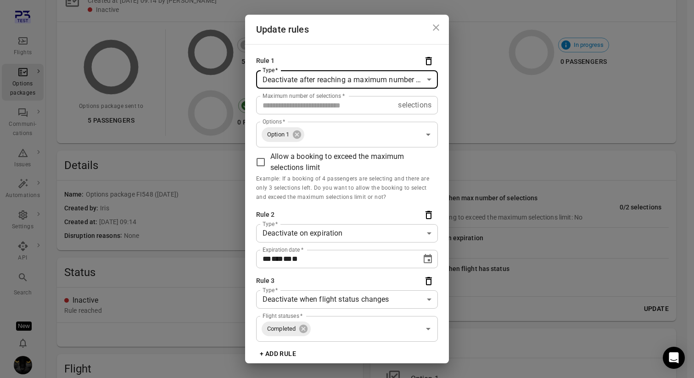
click at [433, 25] on icon "Close dialog" at bounding box center [436, 27] width 6 height 6
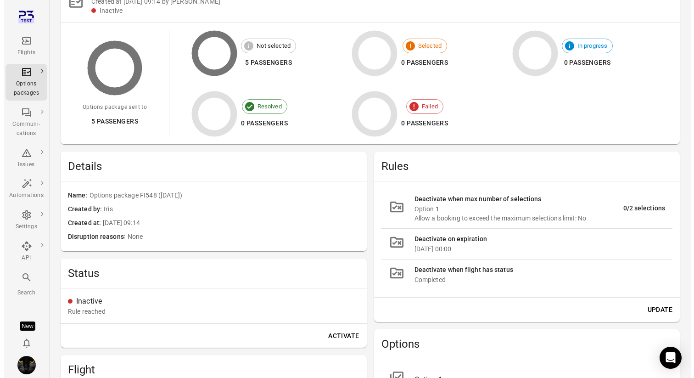
scroll to position [72, 0]
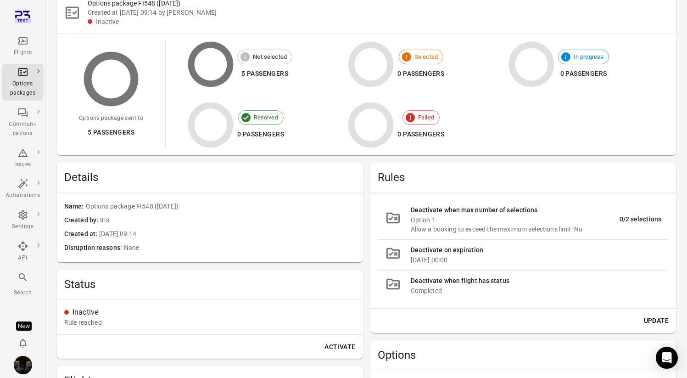
click at [651, 318] on button "Update" at bounding box center [656, 320] width 32 height 17
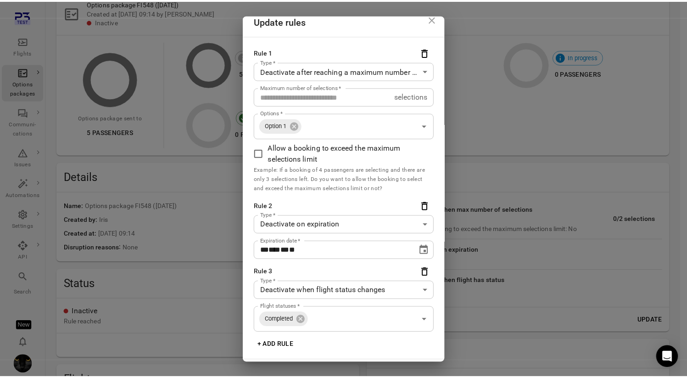
scroll to position [0, 0]
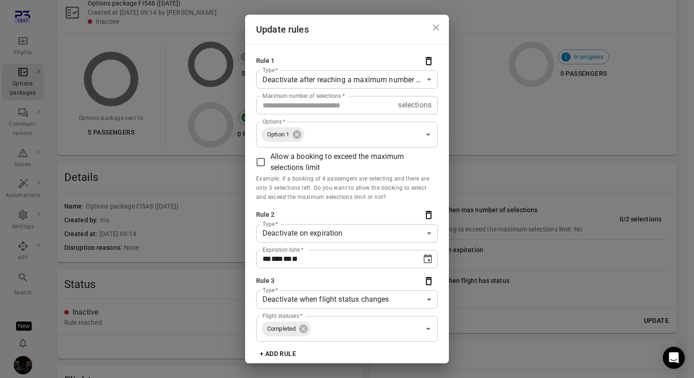
click at [430, 22] on icon "Close dialog" at bounding box center [435, 27] width 11 height 11
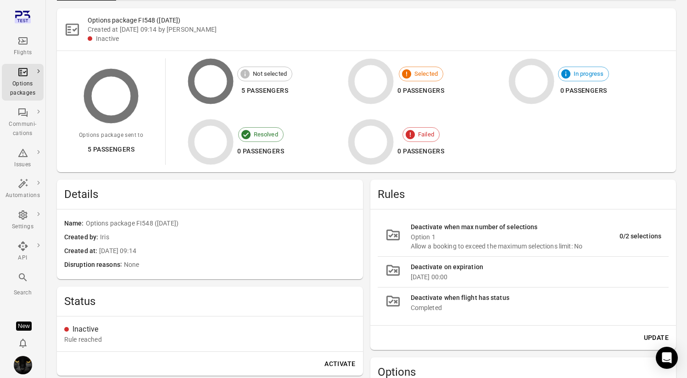
scroll to position [57, 0]
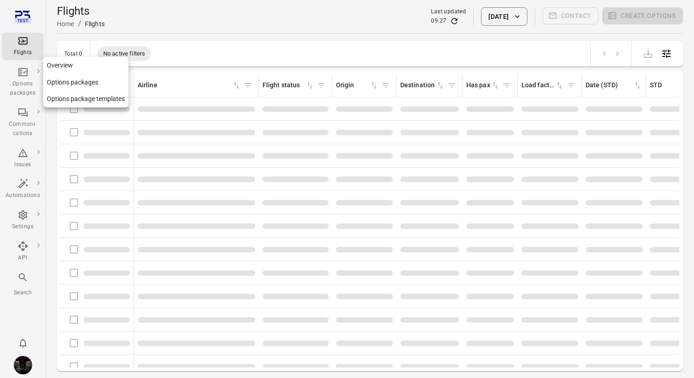
click at [17, 84] on div "Options packages" at bounding box center [23, 88] width 34 height 18
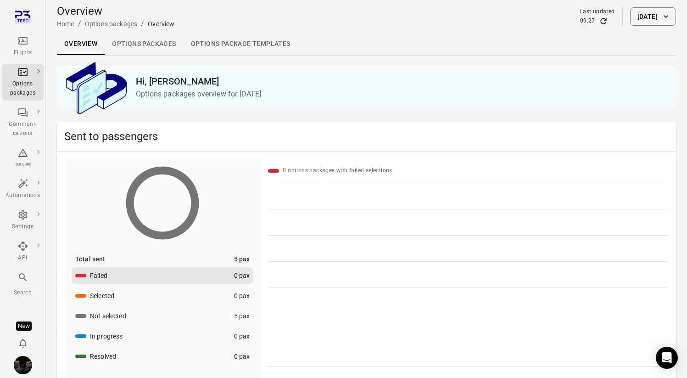
click at [134, 34] on link "Options packages" at bounding box center [144, 44] width 78 height 22
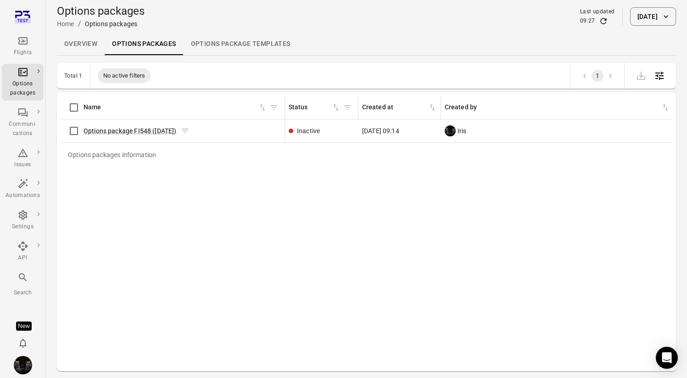
click at [119, 126] on span "Options package FI548 ([DATE])" at bounding box center [130, 130] width 93 height 9
click at [119, 129] on link "Options package FI548 ([DATE])" at bounding box center [130, 130] width 93 height 7
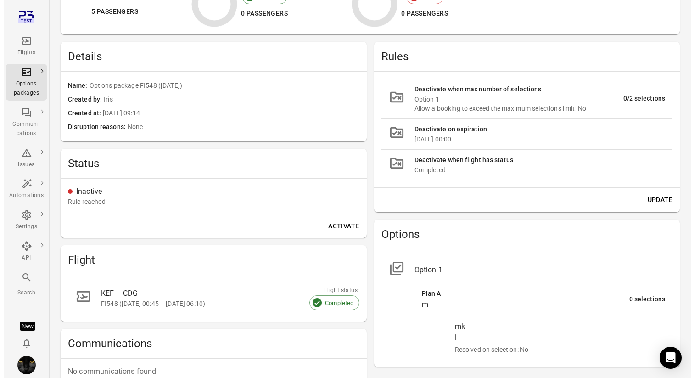
scroll to position [209, 0]
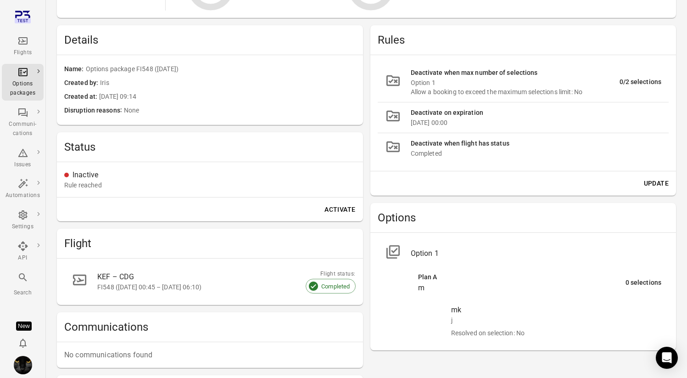
click at [656, 179] on button "Update" at bounding box center [656, 183] width 32 height 17
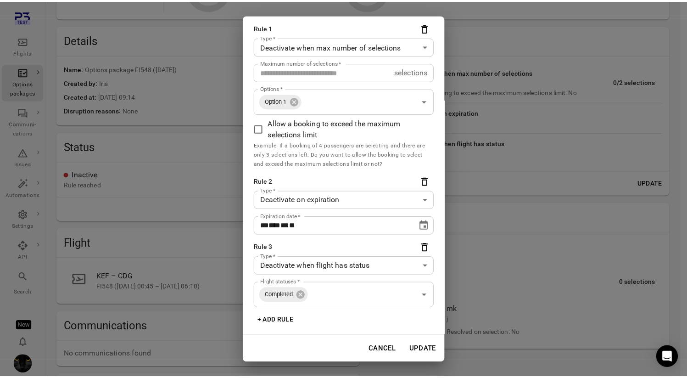
scroll to position [0, 0]
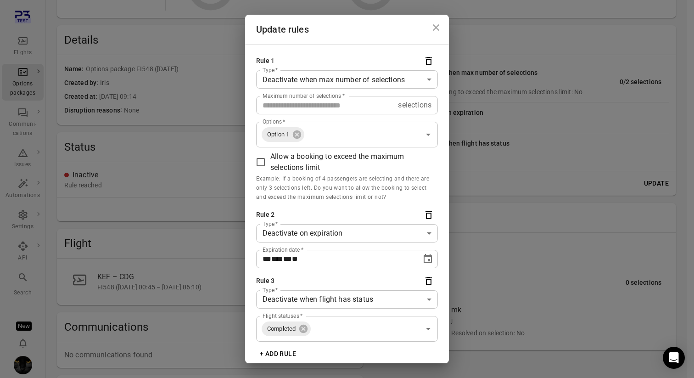
click at [332, 71] on body "Flights Options packages Communi-cations Issues Automations Settings API Search…" at bounding box center [347, 136] width 694 height 691
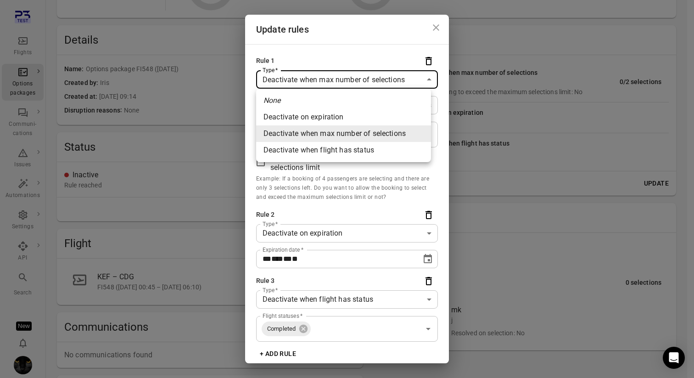
click at [345, 46] on div at bounding box center [347, 189] width 694 height 378
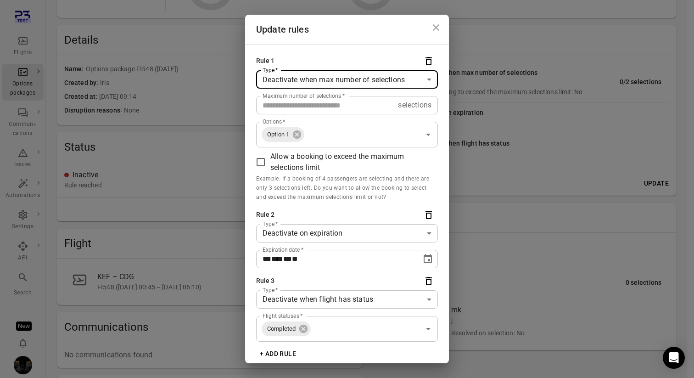
click at [431, 28] on icon "Close dialog" at bounding box center [435, 27] width 11 height 11
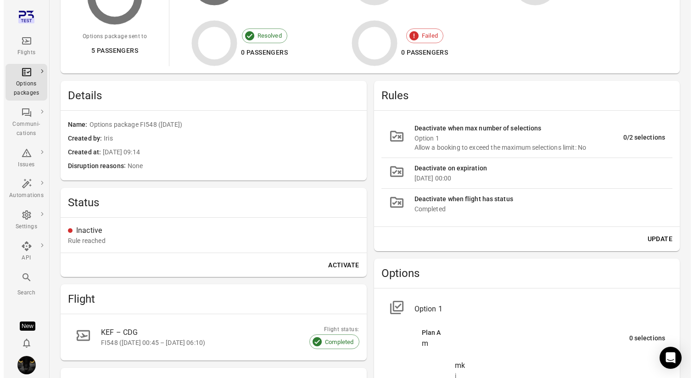
scroll to position [157, 0]
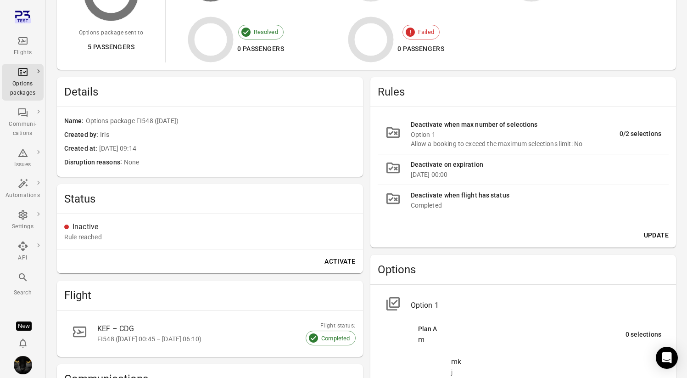
click at [659, 230] on button "Update" at bounding box center [656, 235] width 32 height 17
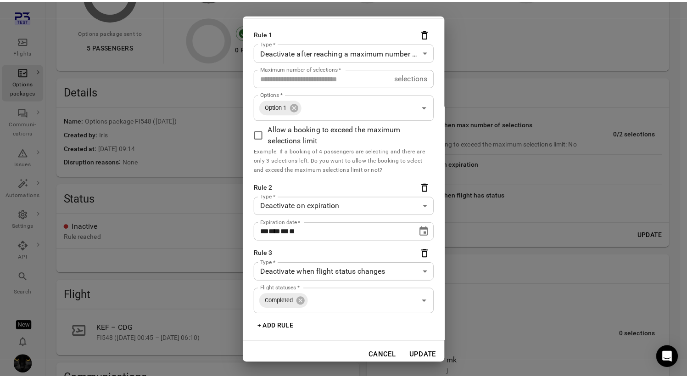
scroll to position [33, 0]
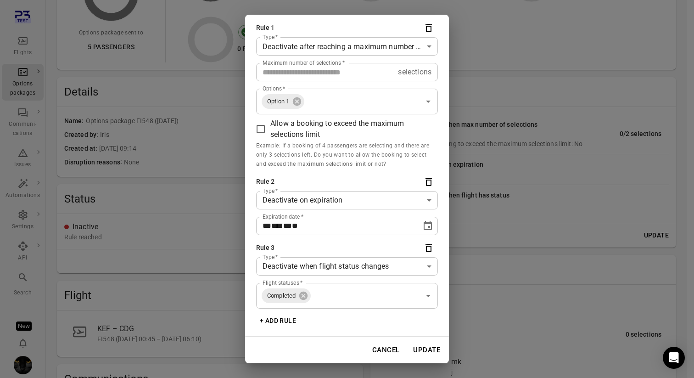
click at [524, 157] on div "**********" at bounding box center [347, 189] width 694 height 378
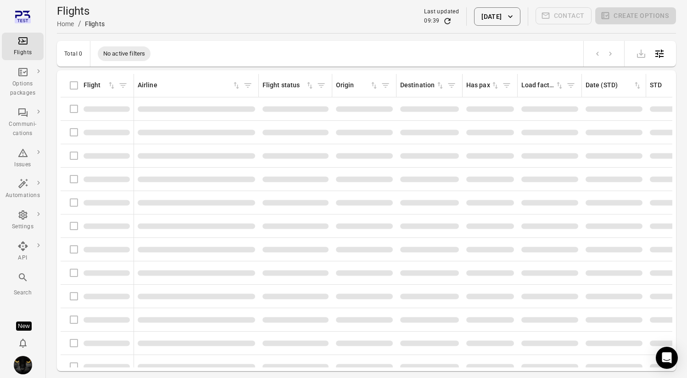
click at [77, 103] on div "Flights information" at bounding box center [97, 108] width 66 height 19
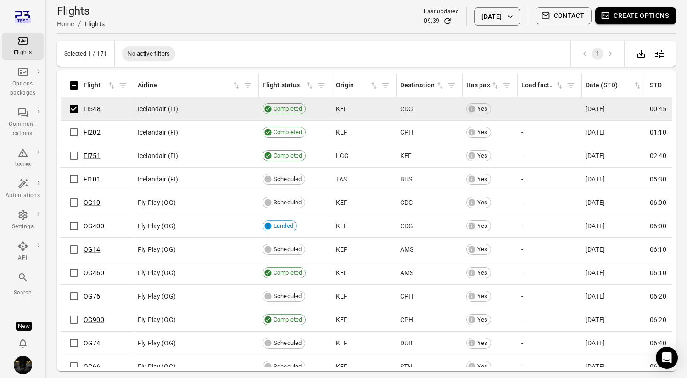
click at [621, 17] on button "Create options" at bounding box center [635, 15] width 81 height 17
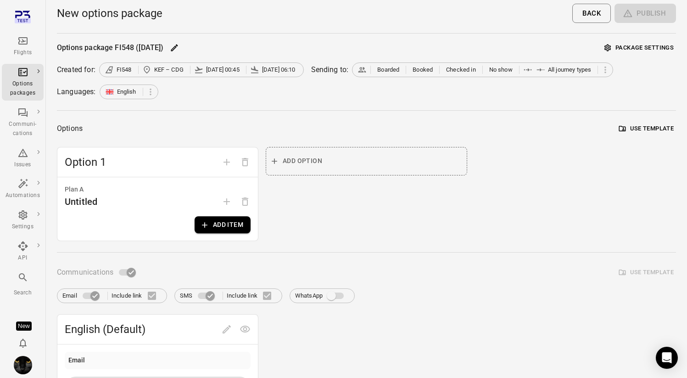
click at [215, 231] on button "Add item" at bounding box center [223, 224] width 56 height 17
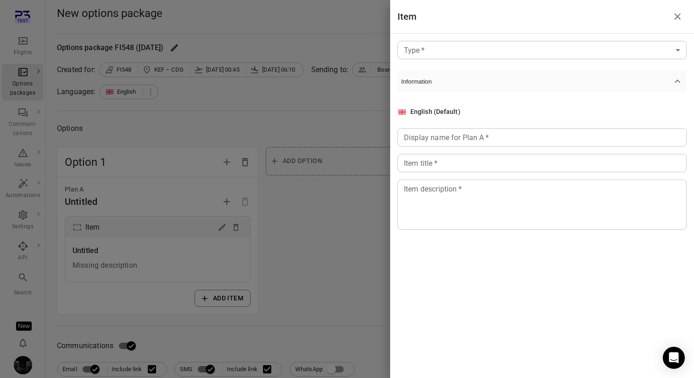
click at [355, 205] on div at bounding box center [347, 189] width 694 height 378
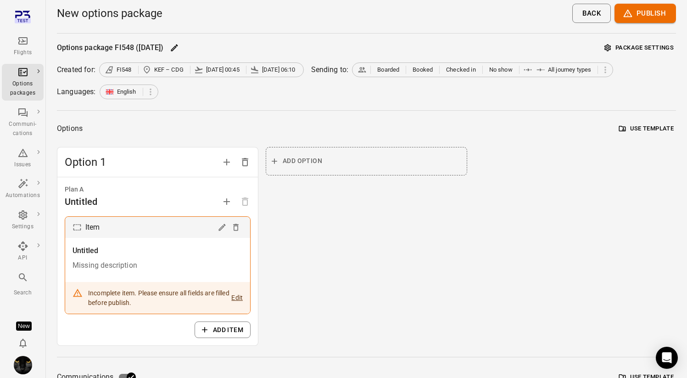
click at [626, 55] on button "Package settings" at bounding box center [639, 48] width 74 height 14
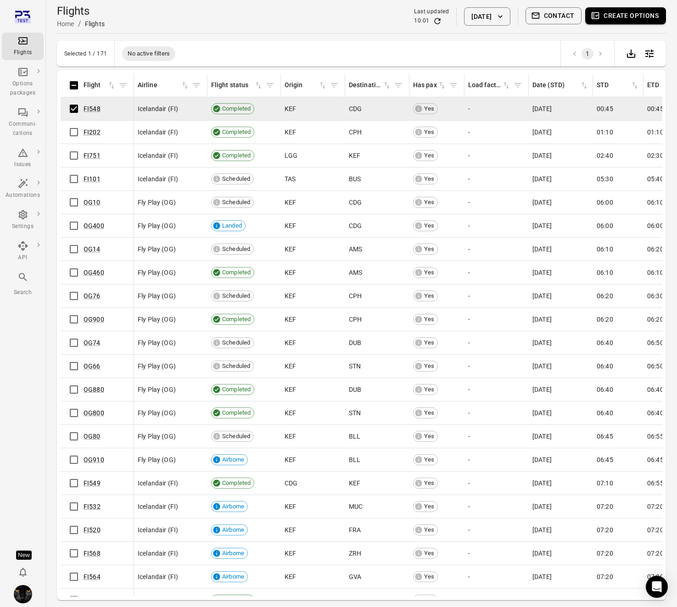
click at [627, 19] on button "Create options" at bounding box center [625, 15] width 81 height 17
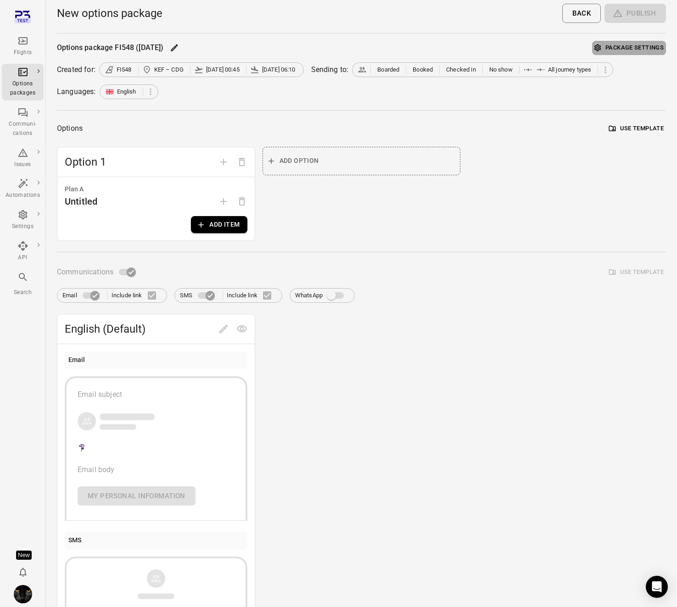
click at [646, 49] on button "Package settings" at bounding box center [629, 48] width 74 height 14
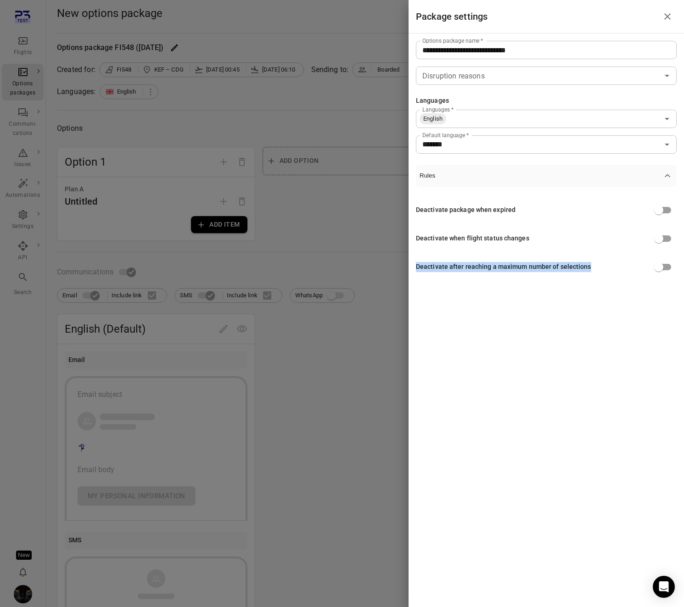
drag, startPoint x: 414, startPoint y: 267, endPoint x: 590, endPoint y: 270, distance: 175.3
click at [590, 270] on div "**********" at bounding box center [545, 165] width 275 height 264
click at [592, 273] on div "Deactivate after reaching a maximum number of selections" at bounding box center [546, 266] width 261 height 17
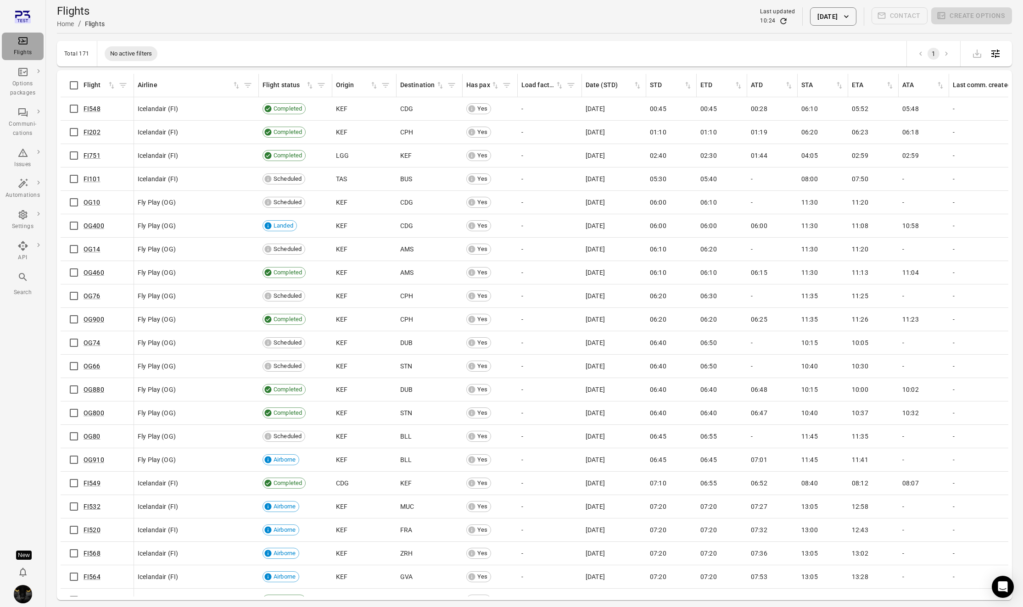
click at [29, 44] on div "Flights" at bounding box center [23, 46] width 34 height 22
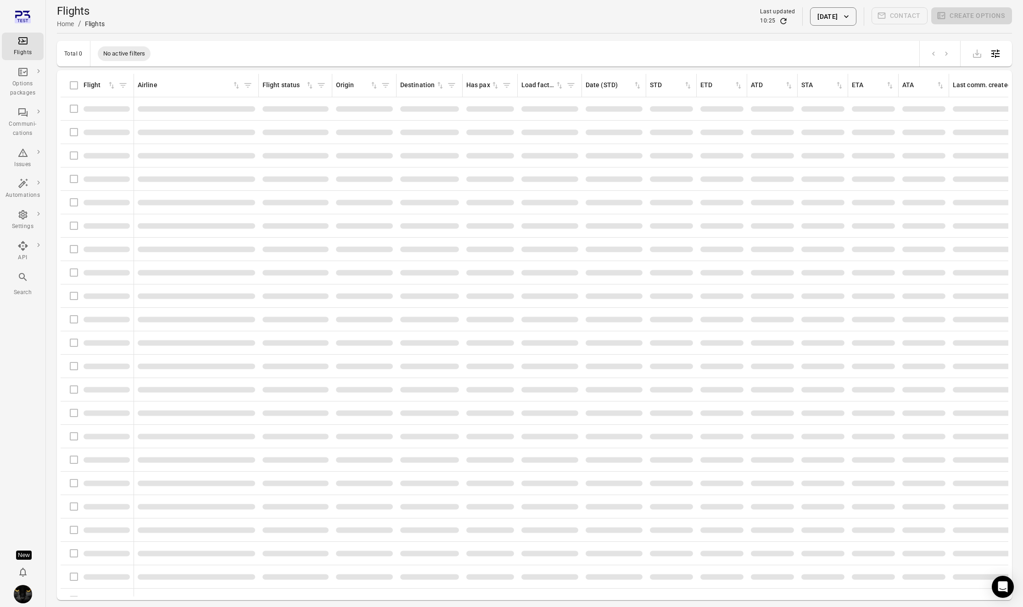
click at [830, 15] on button "[DATE]" at bounding box center [833, 16] width 46 height 18
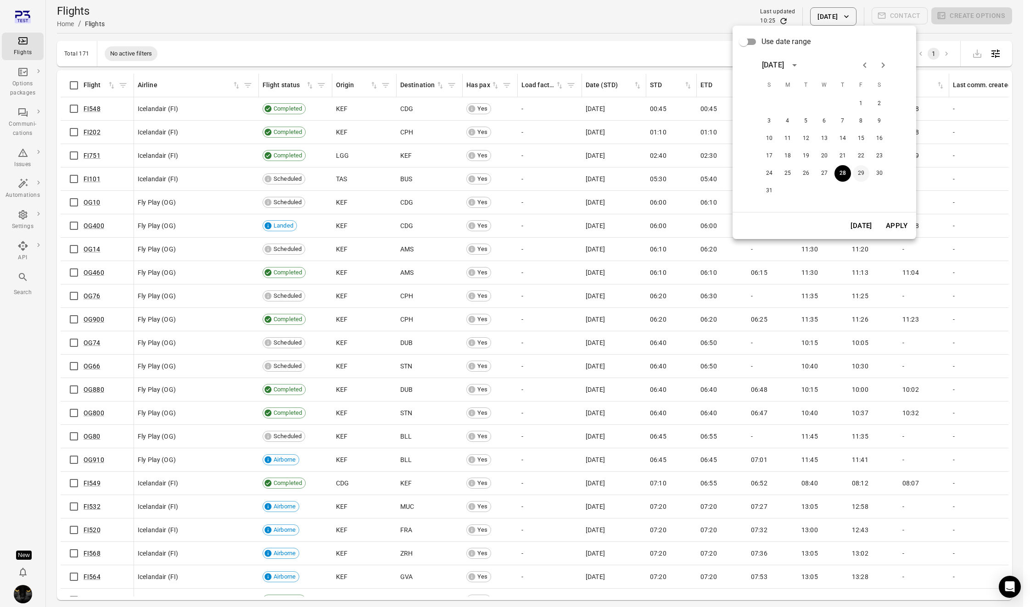
click at [860, 174] on button "29" at bounding box center [861, 173] width 17 height 17
click at [897, 227] on button "Apply" at bounding box center [897, 225] width 32 height 19
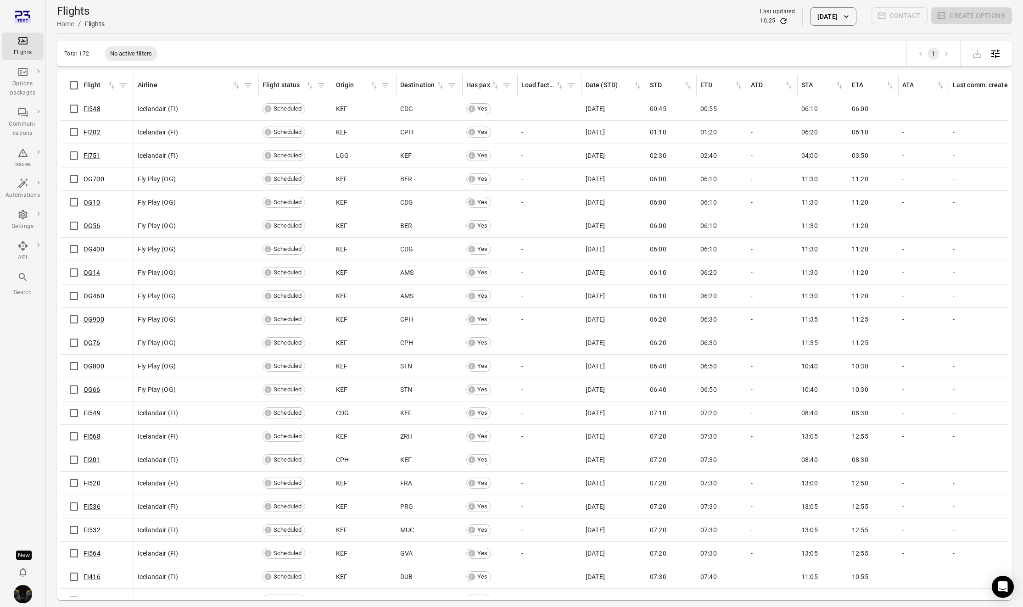
click at [817, 17] on button "[DATE]" at bounding box center [833, 16] width 46 height 18
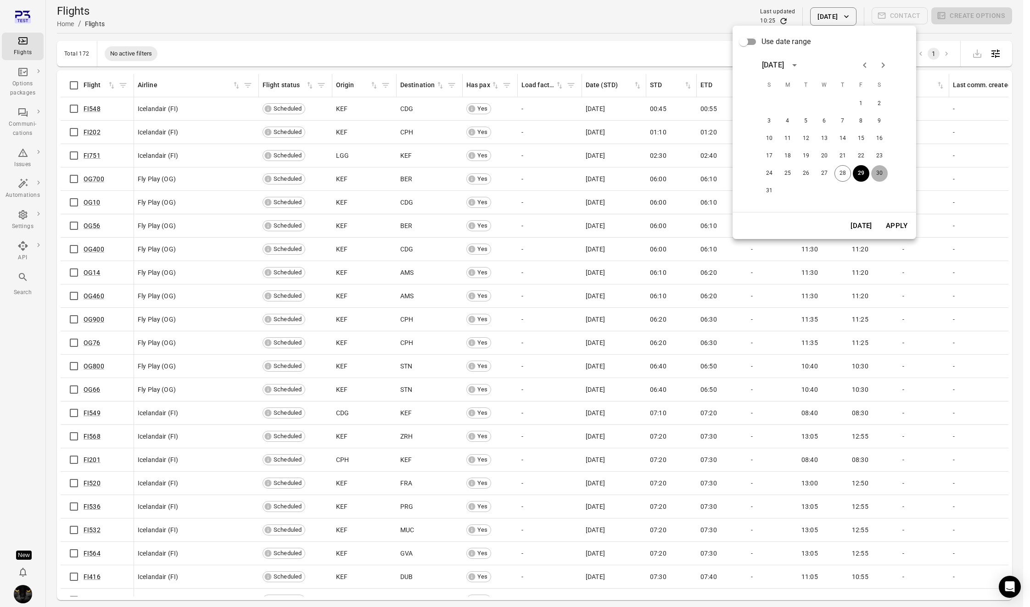
click at [878, 174] on button "30" at bounding box center [879, 173] width 17 height 17
click at [899, 225] on button "Apply" at bounding box center [897, 225] width 32 height 19
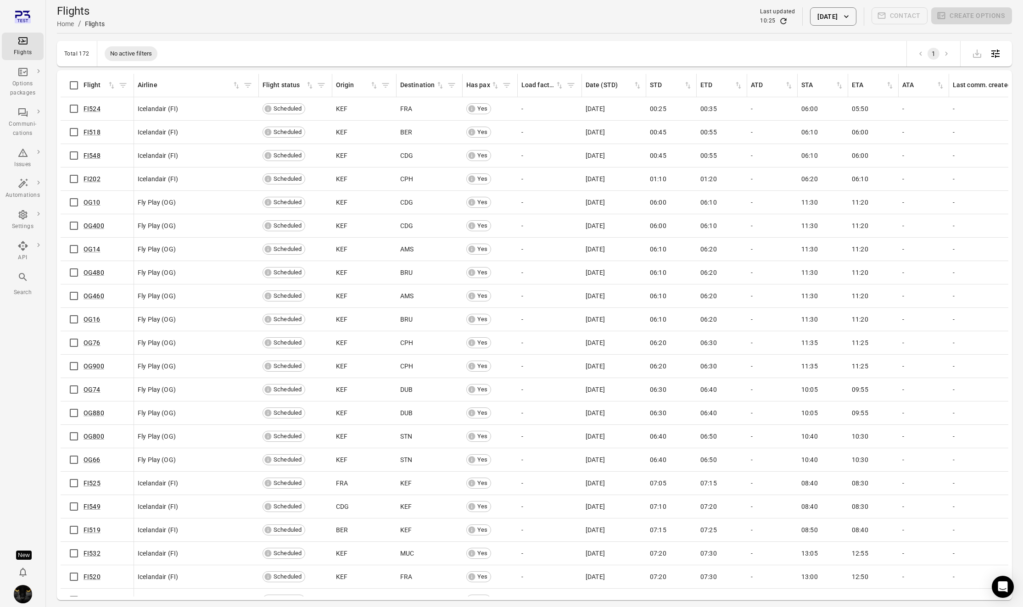
click at [842, 13] on icon "button" at bounding box center [846, 16] width 9 height 9
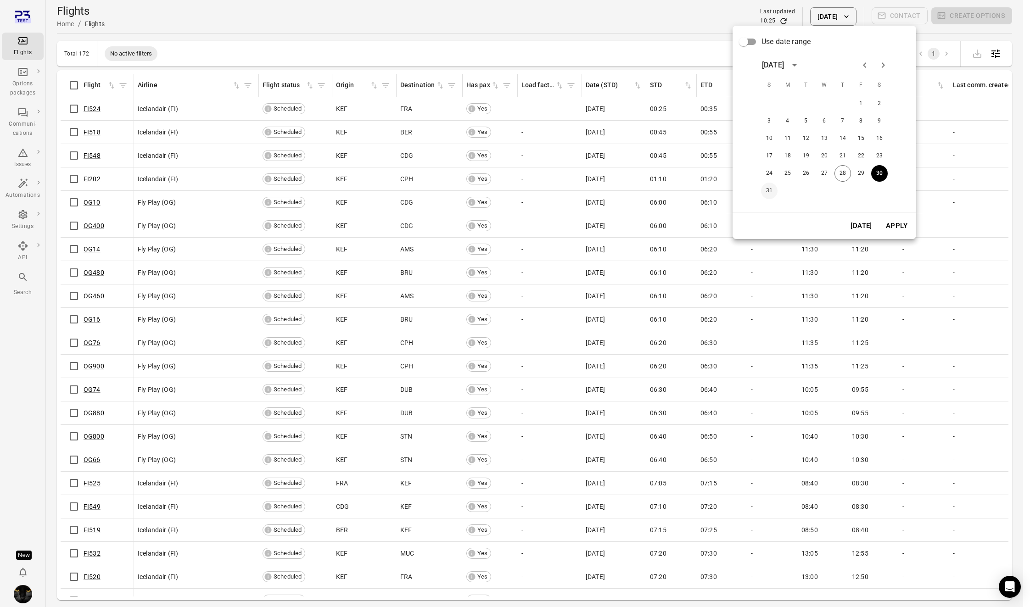
click at [764, 189] on button "31" at bounding box center [769, 191] width 17 height 17
click at [894, 227] on button "Apply" at bounding box center [897, 225] width 32 height 19
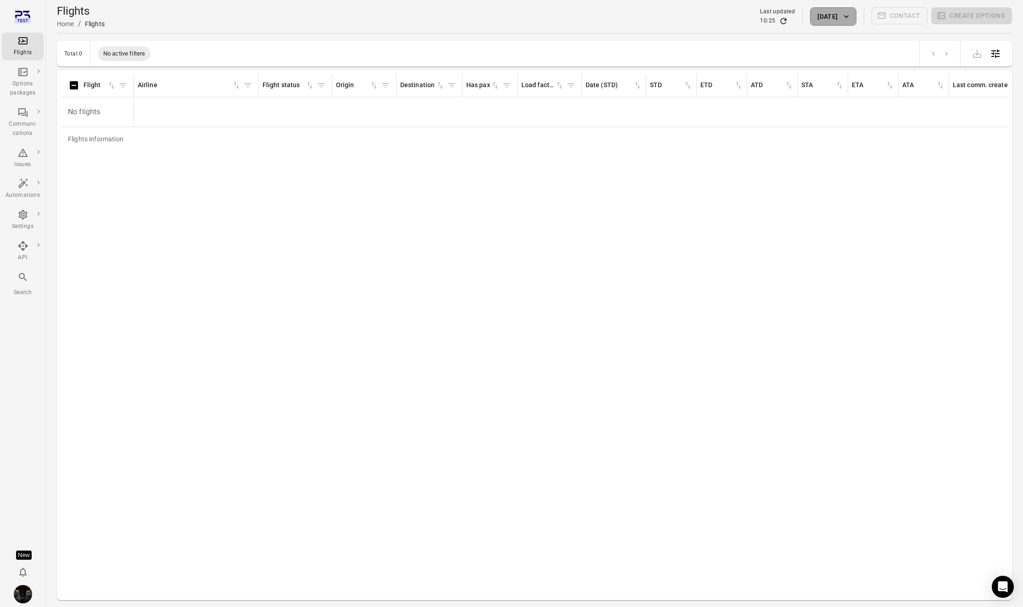
click at [819, 12] on button "[DATE]" at bounding box center [833, 16] width 46 height 18
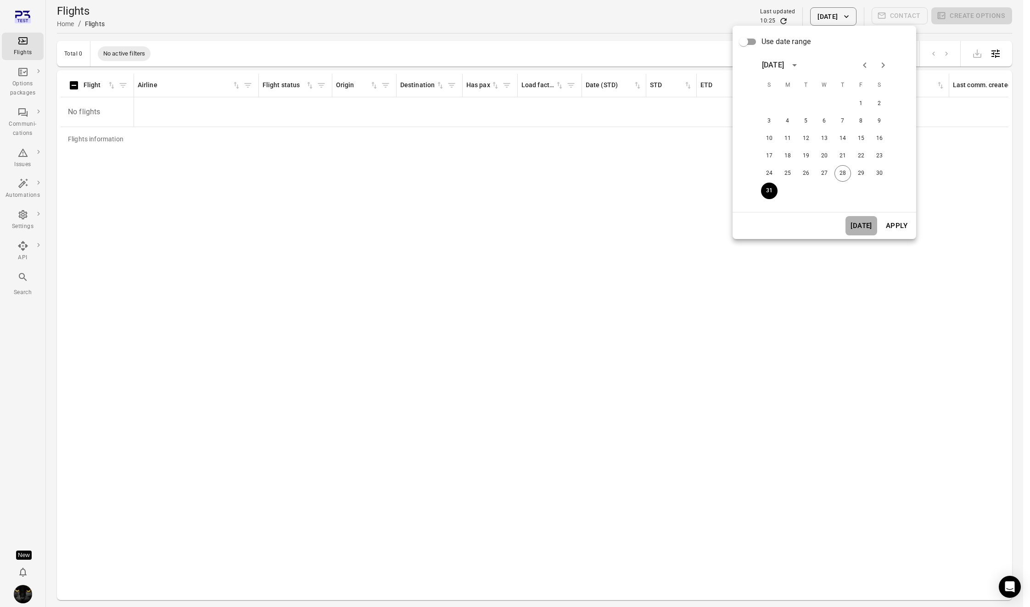
click at [868, 225] on button "[DATE]" at bounding box center [861, 225] width 32 height 19
